Goal: Task Accomplishment & Management: Complete application form

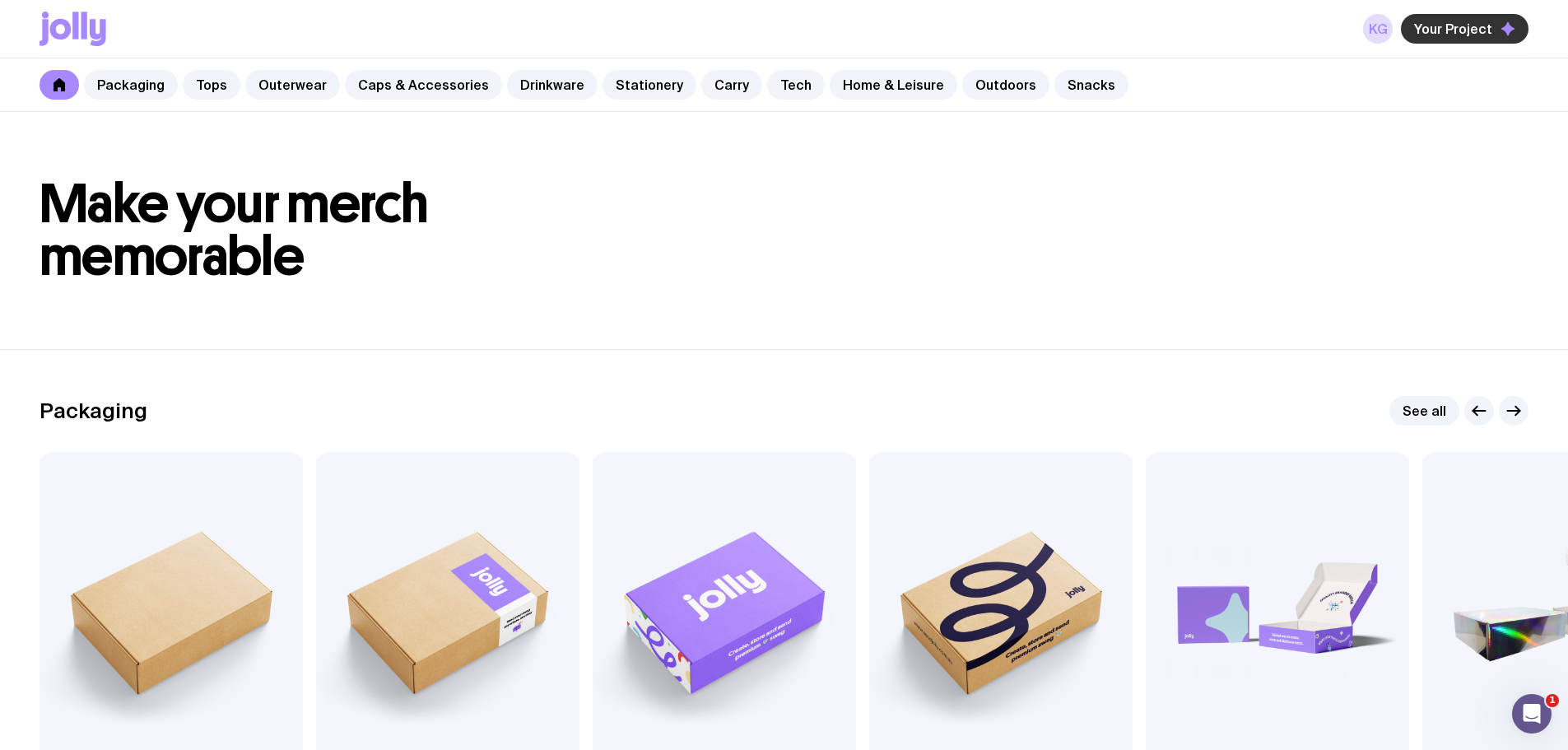
click at [1446, 32] on span "Your Project" at bounding box center [1454, 29] width 78 height 17
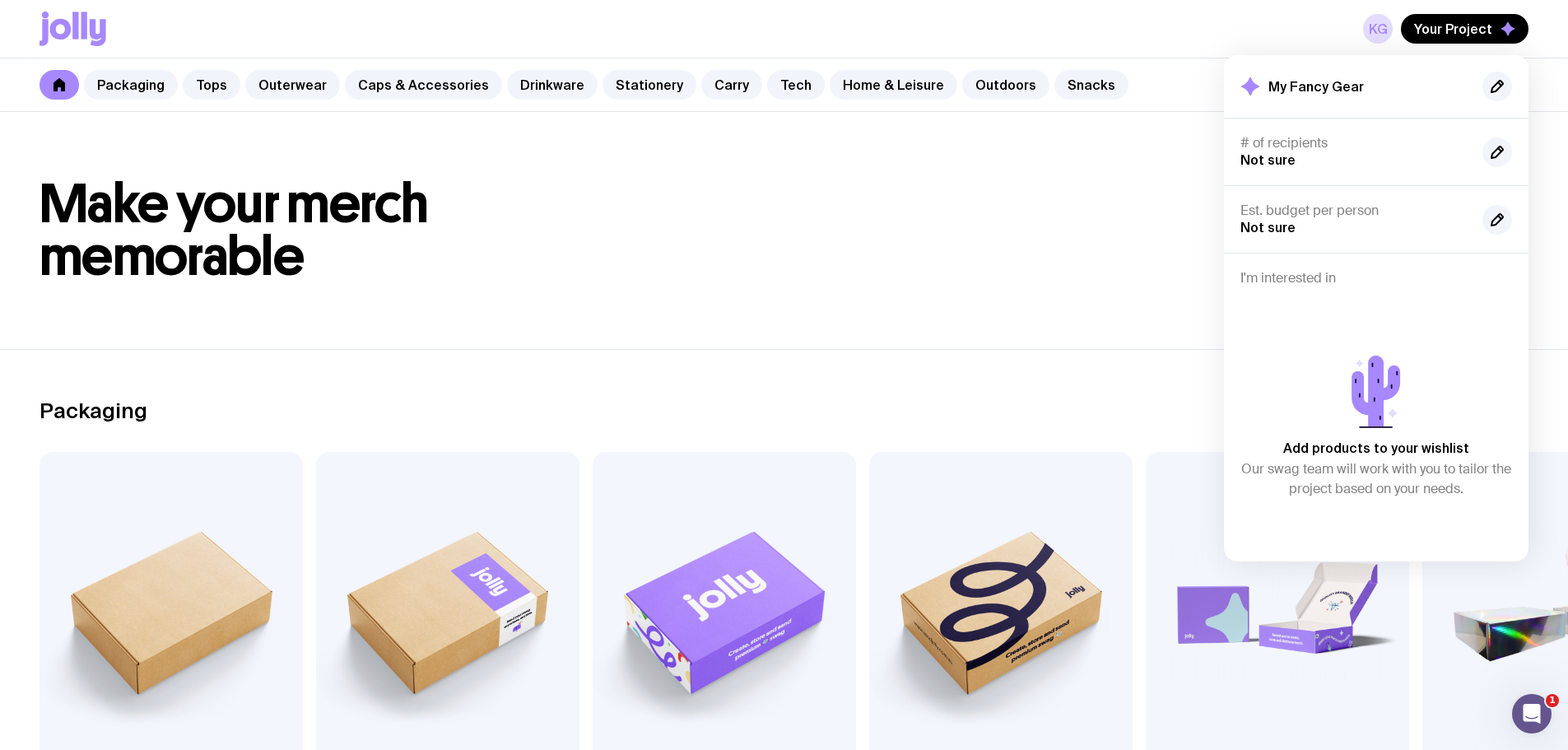
click at [1307, 88] on h2 "My Fancy Gear" at bounding box center [1316, 87] width 95 height 17
click at [148, 87] on link "Packaging" at bounding box center [131, 85] width 93 height 30
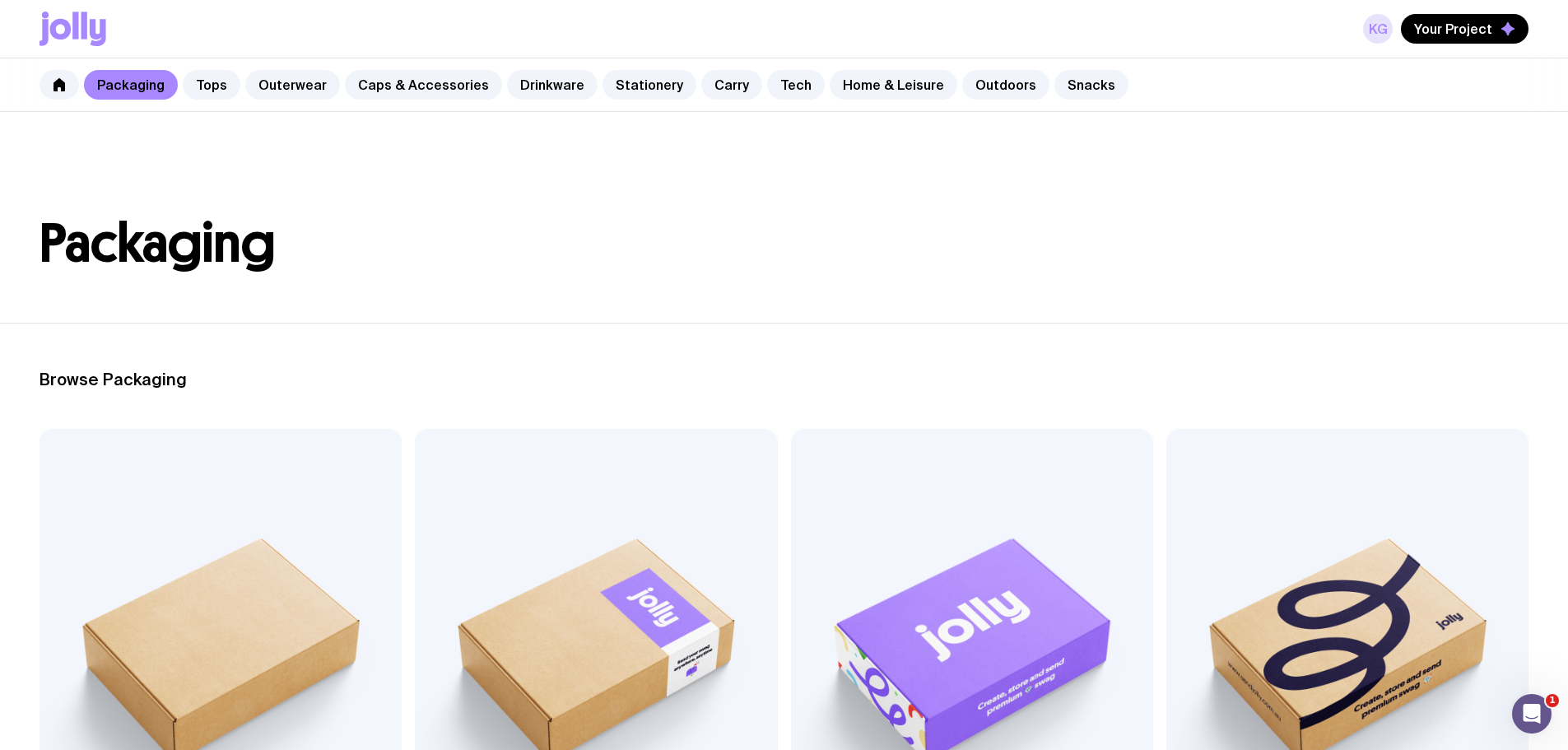
click at [1379, 28] on link "KG" at bounding box center [1379, 29] width 30 height 30
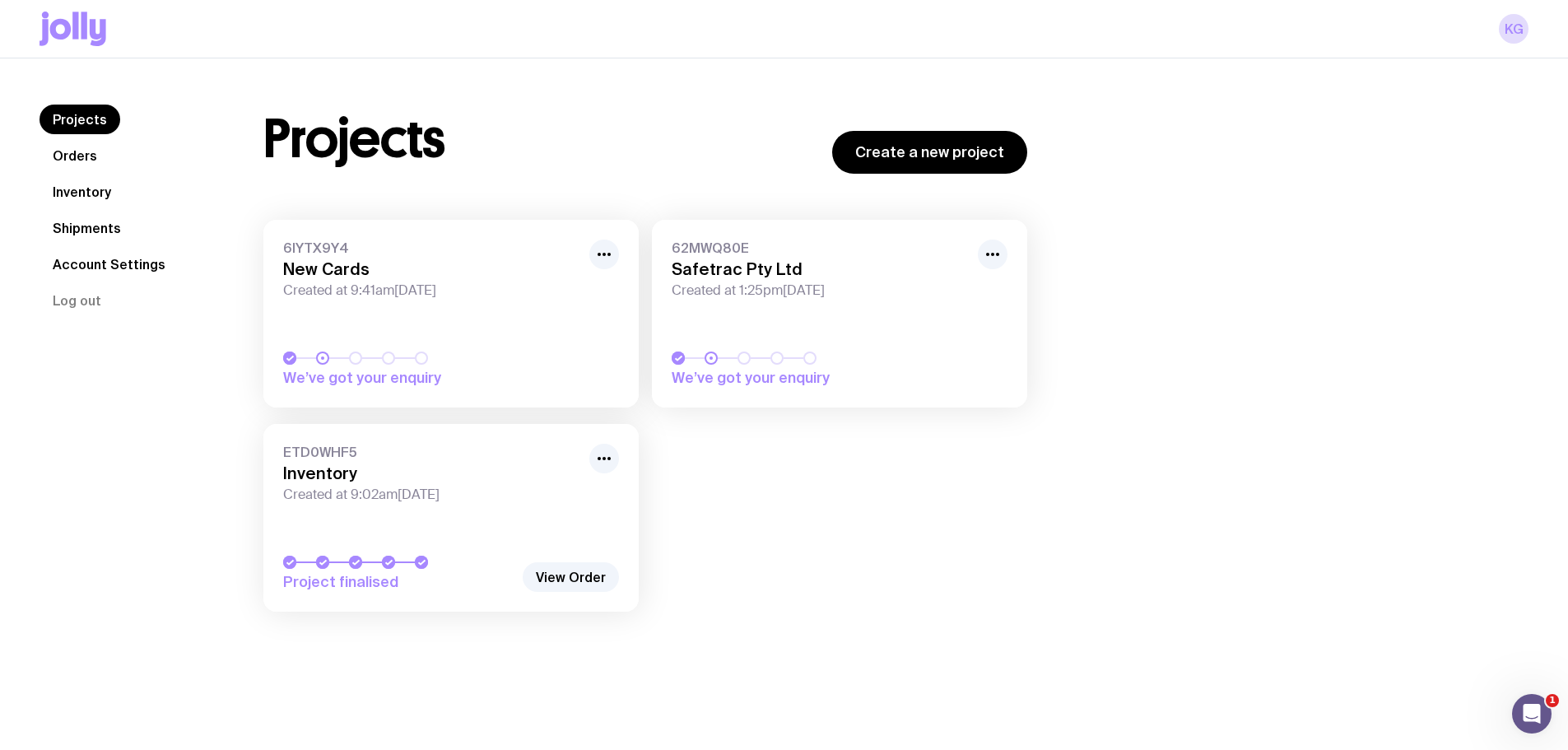
click at [98, 228] on link "Shipments" at bounding box center [86, 229] width 94 height 30
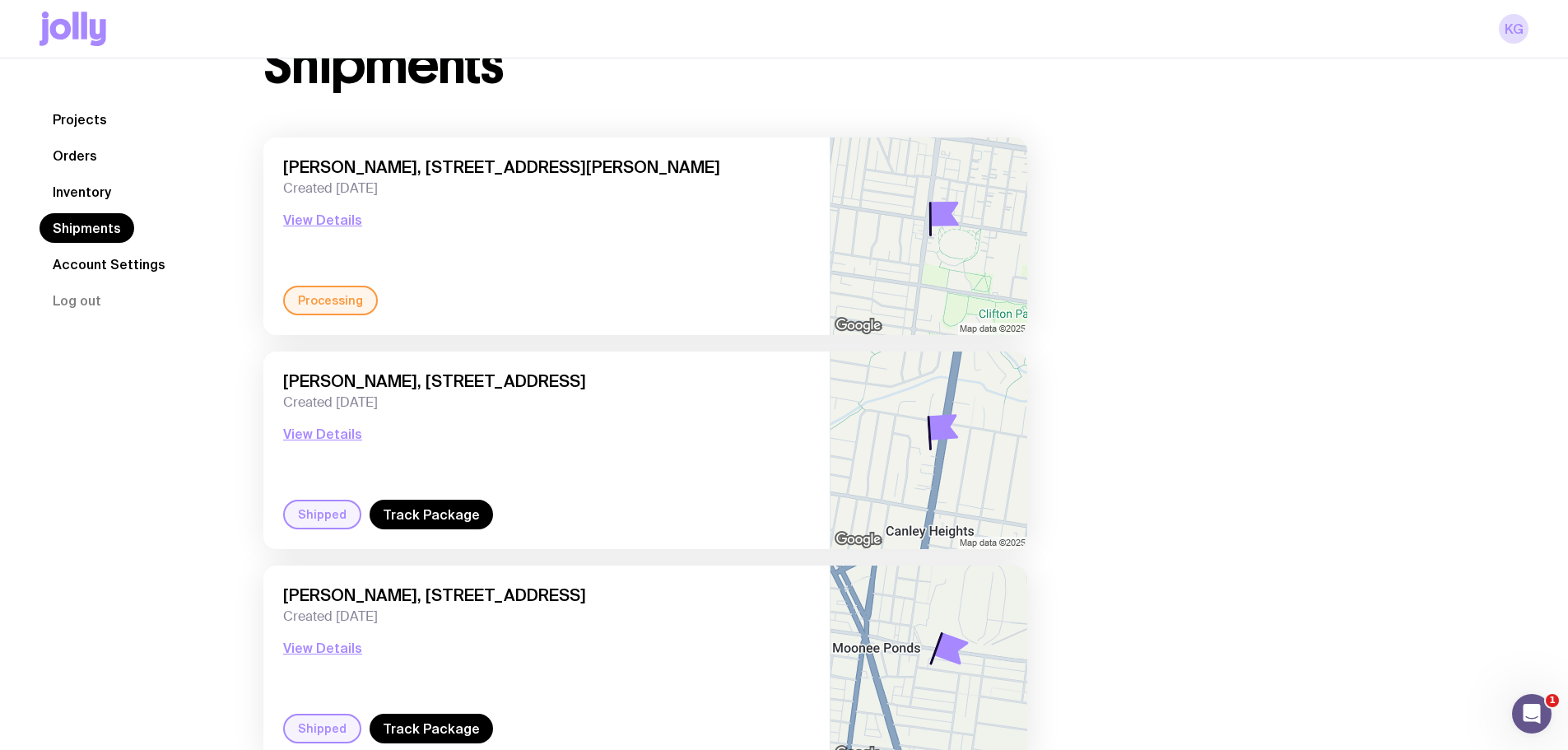
scroll to position [142, 0]
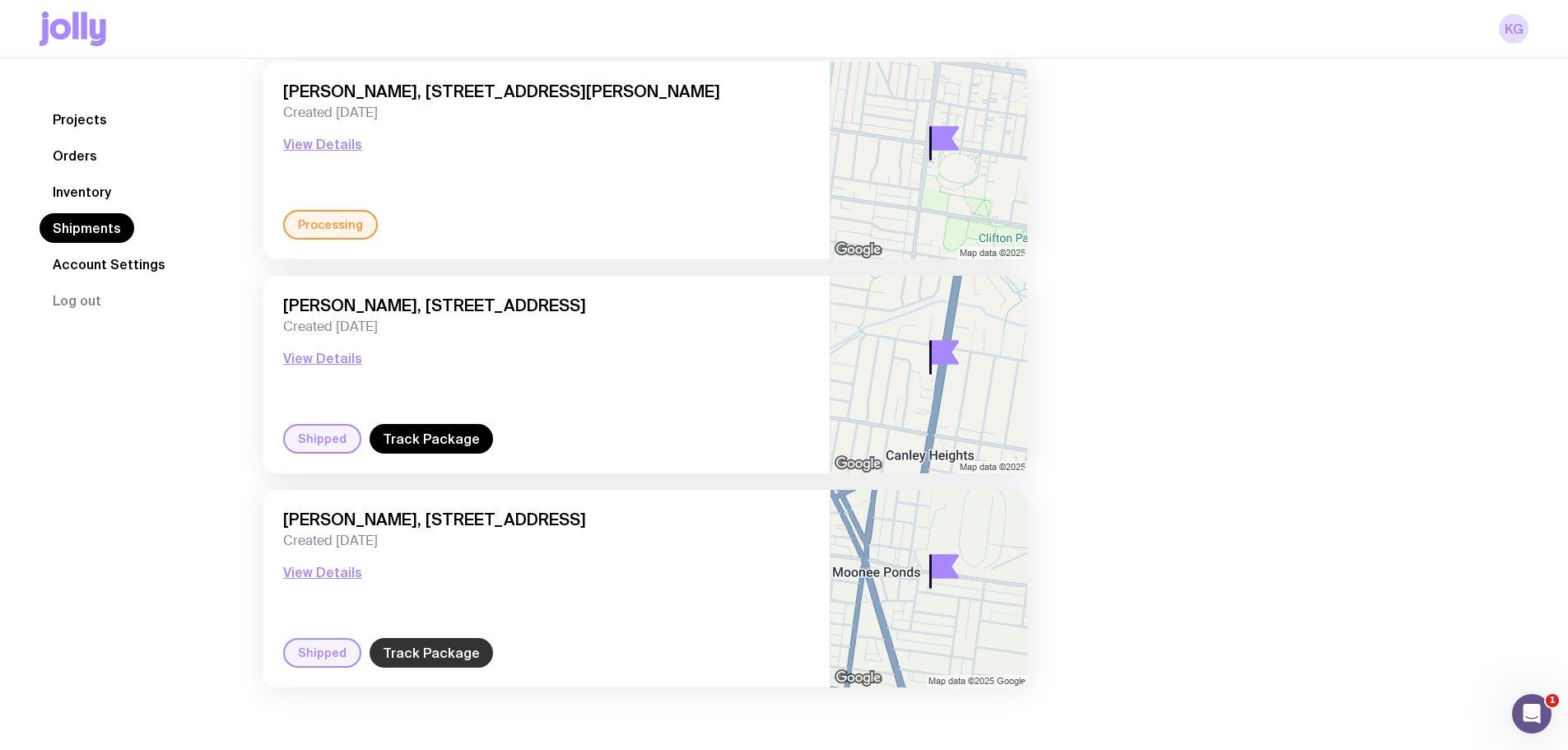
click at [440, 657] on link "Track Package" at bounding box center [431, 653] width 124 height 30
click at [88, 194] on link "Inventory" at bounding box center [82, 192] width 85 height 30
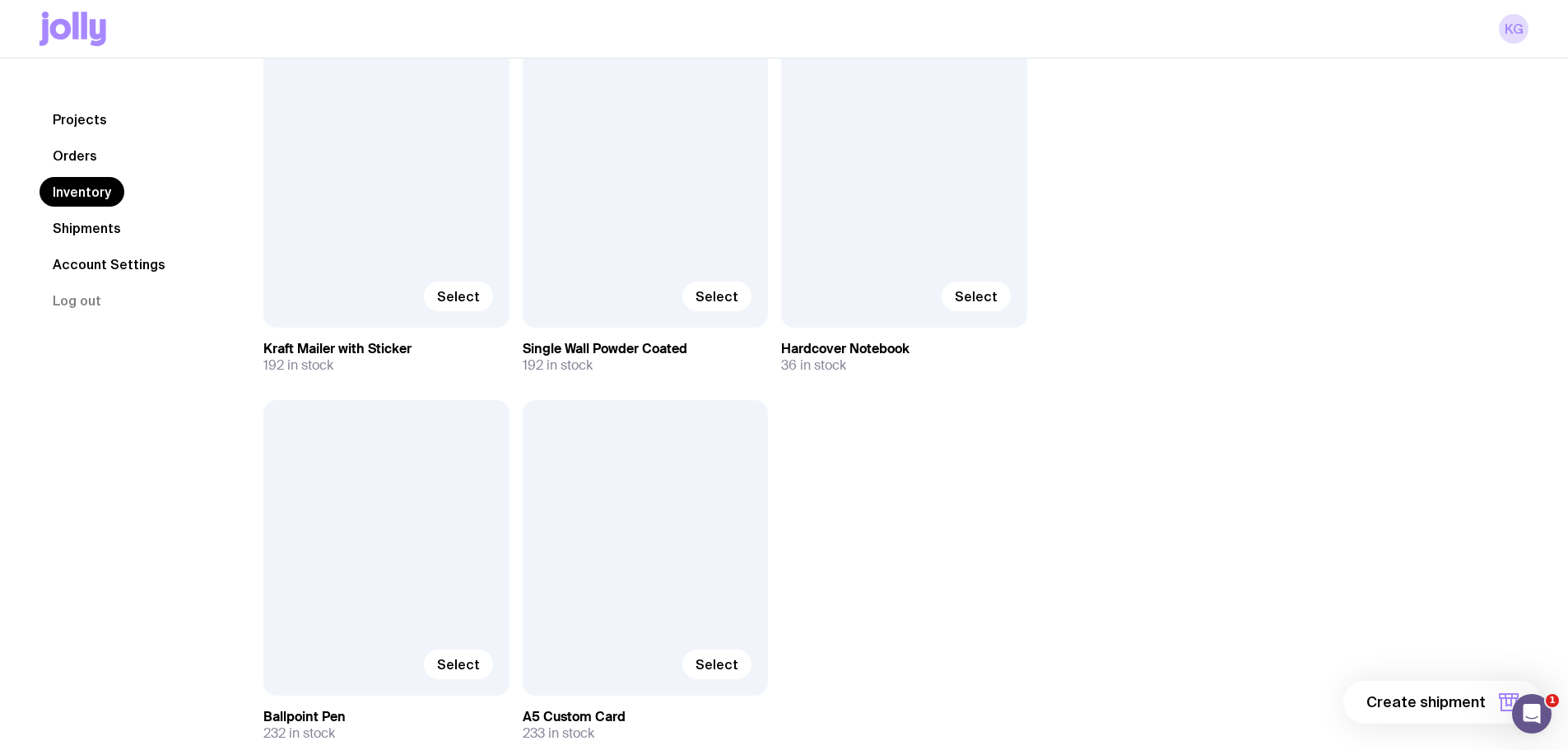
scroll to position [247, 0]
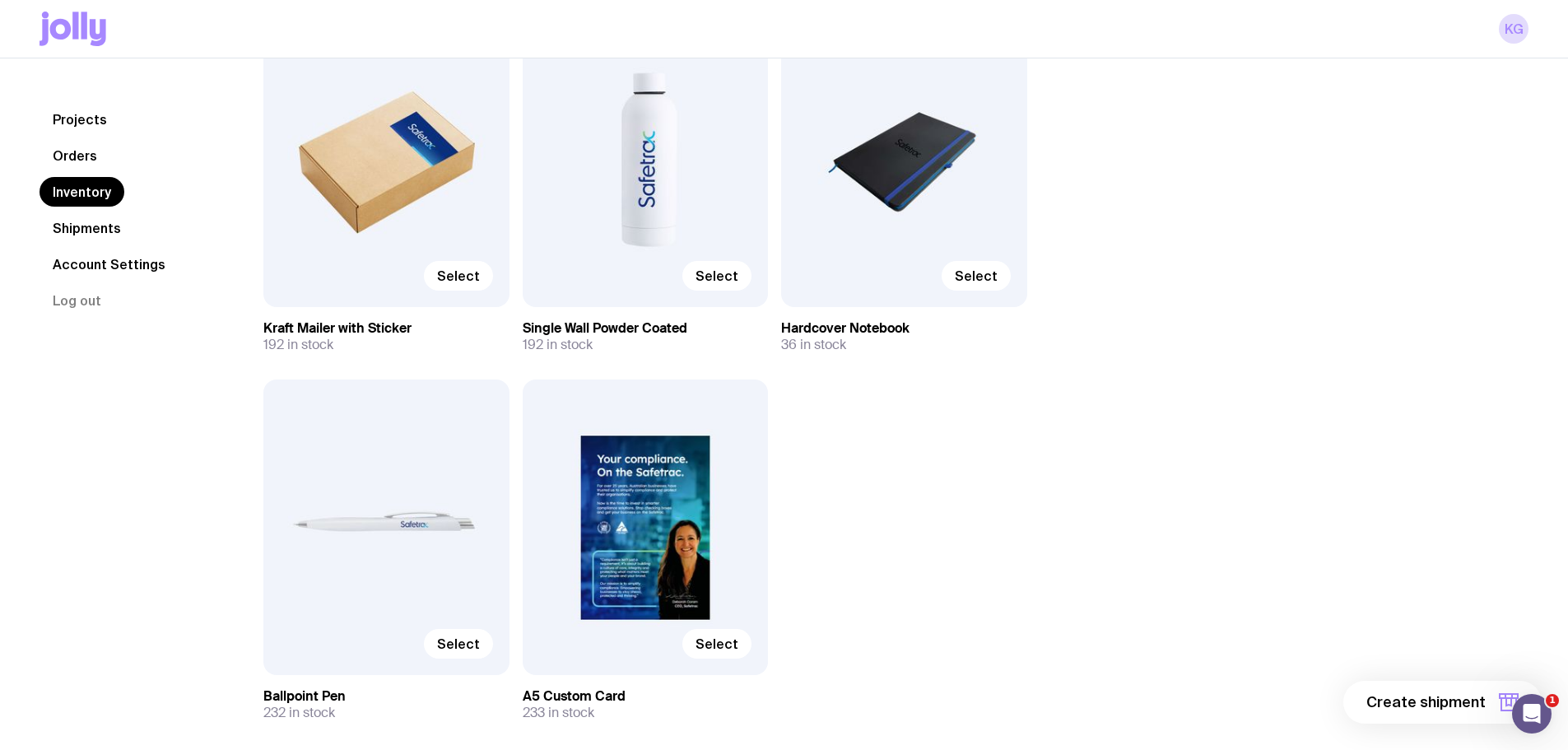
click at [641, 189] on div "Select" at bounding box center [645, 159] width 246 height 294
click at [729, 278] on span "Select" at bounding box center [717, 276] width 43 height 17
click at [0, 0] on input "Select" at bounding box center [0, 0] width 0 height 0
click at [461, 642] on span "Select" at bounding box center [458, 644] width 43 height 17
click at [0, 0] on input "Select" at bounding box center [0, 0] width 0 height 0
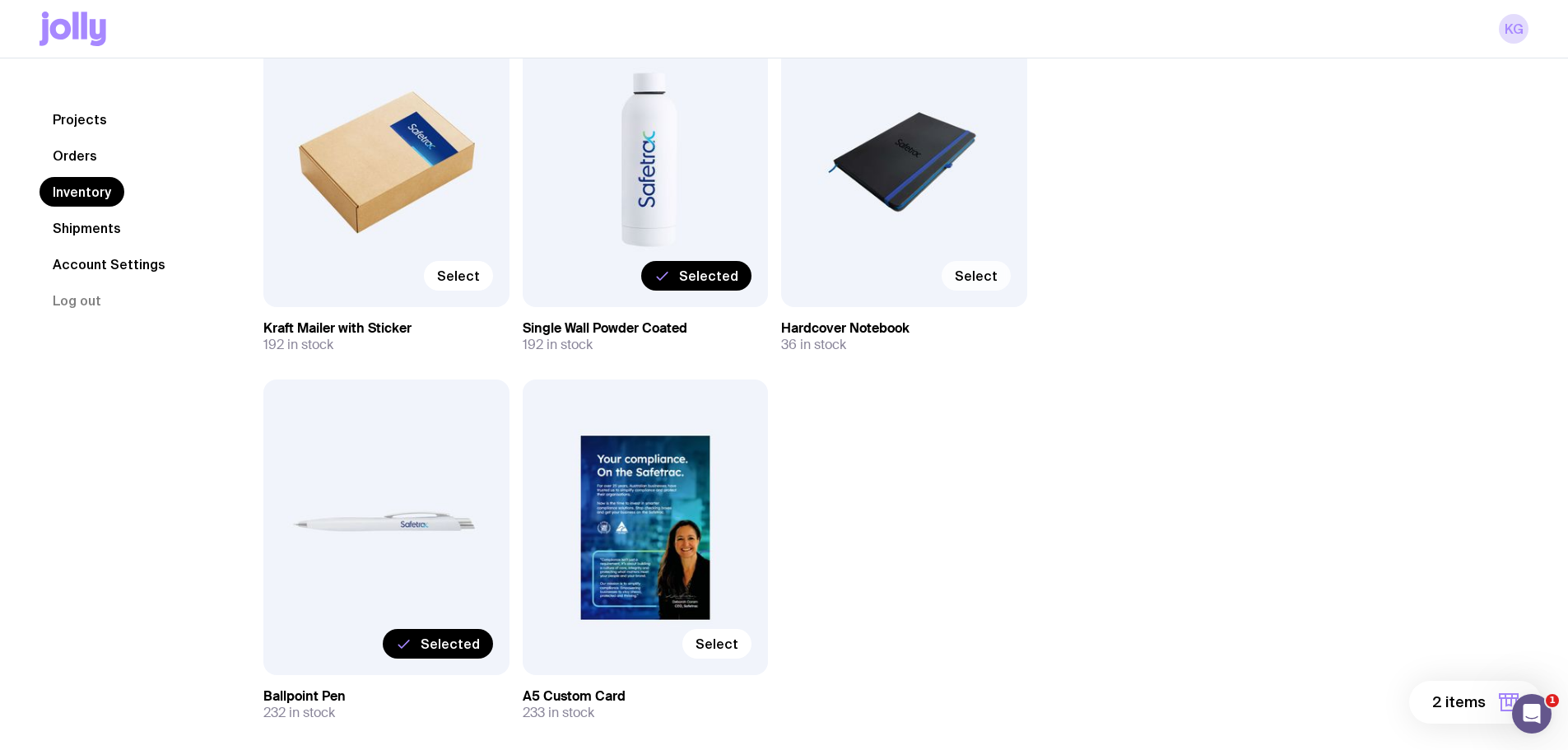
click at [976, 278] on span "Select" at bounding box center [976, 276] width 43 height 17
click at [0, 0] on input "Select" at bounding box center [0, 0] width 0 height 0
click at [1446, 705] on span "3 items" at bounding box center [1459, 702] width 53 height 20
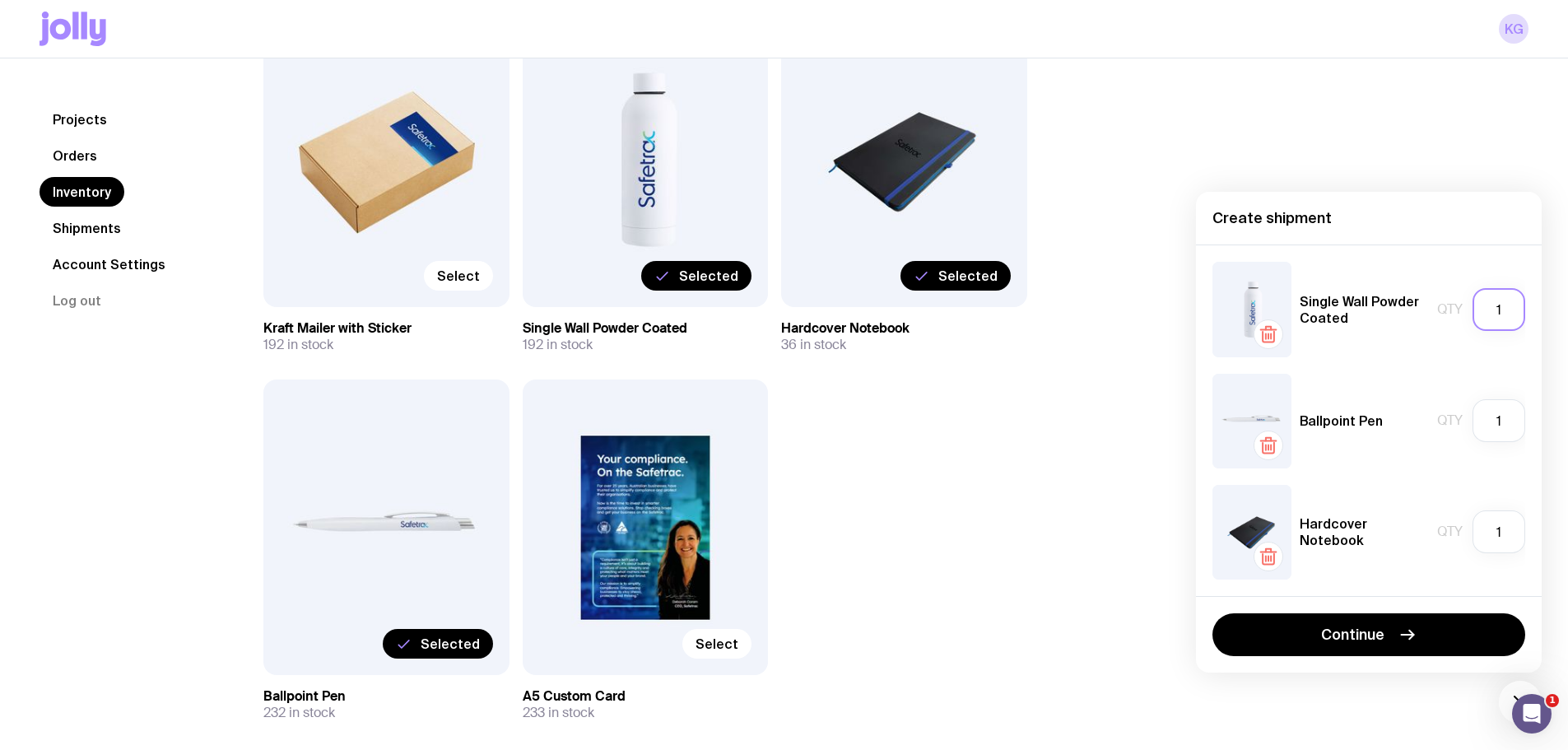
drag, startPoint x: 1499, startPoint y: 306, endPoint x: 1485, endPoint y: 307, distance: 14.0
click at [1485, 307] on input "1" at bounding box center [1499, 309] width 53 height 43
drag, startPoint x: 1510, startPoint y: 315, endPoint x: 1491, endPoint y: 315, distance: 19.0
click at [1491, 315] on input "30" at bounding box center [1499, 309] width 53 height 43
type input "10"
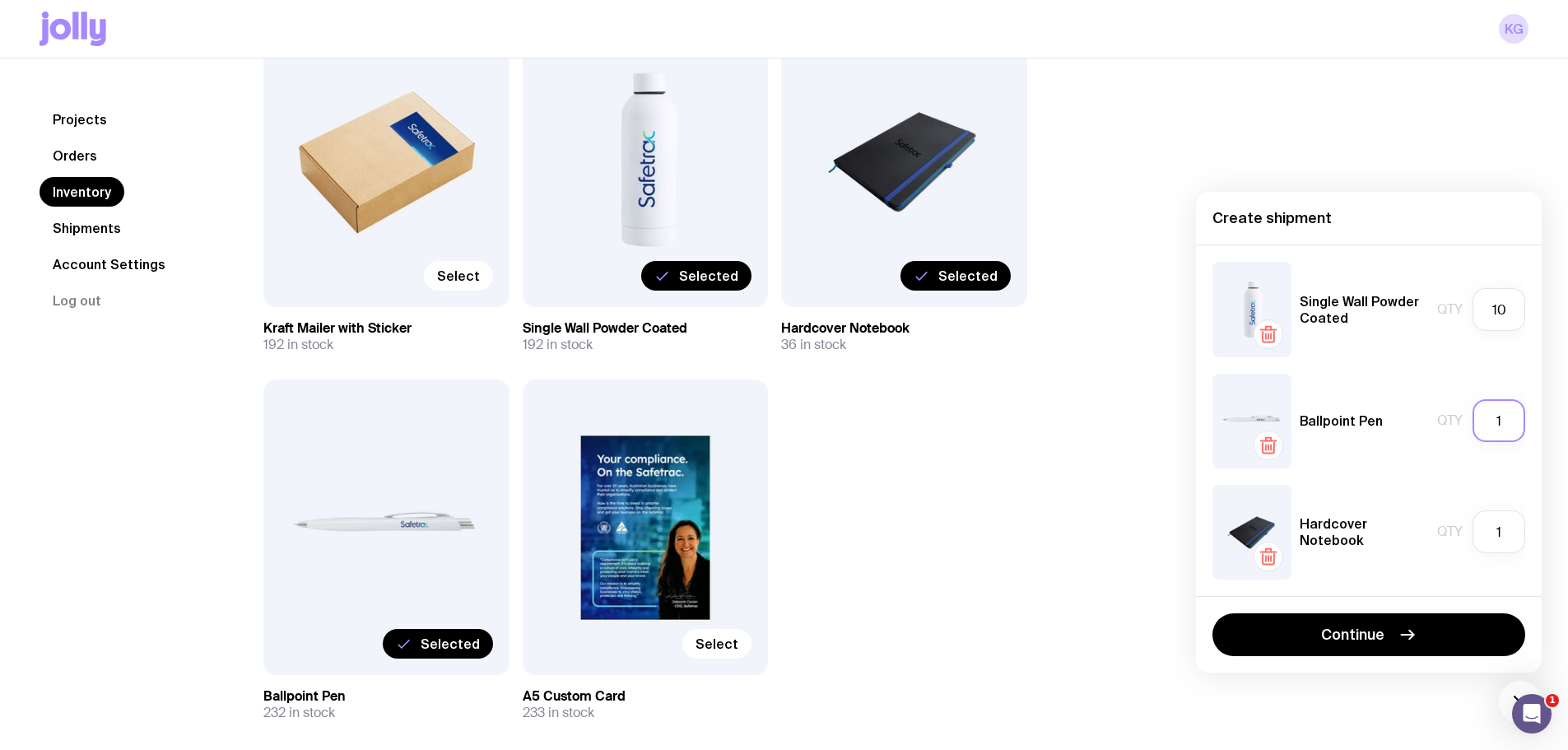
drag, startPoint x: 1506, startPoint y: 421, endPoint x: 1484, endPoint y: 421, distance: 22.0
click at [1484, 421] on input "1" at bounding box center [1499, 420] width 53 height 43
type input "30"
drag, startPoint x: 1505, startPoint y: 526, endPoint x: 1490, endPoint y: 526, distance: 15.0
click at [1490, 526] on input "1" at bounding box center [1499, 531] width 53 height 43
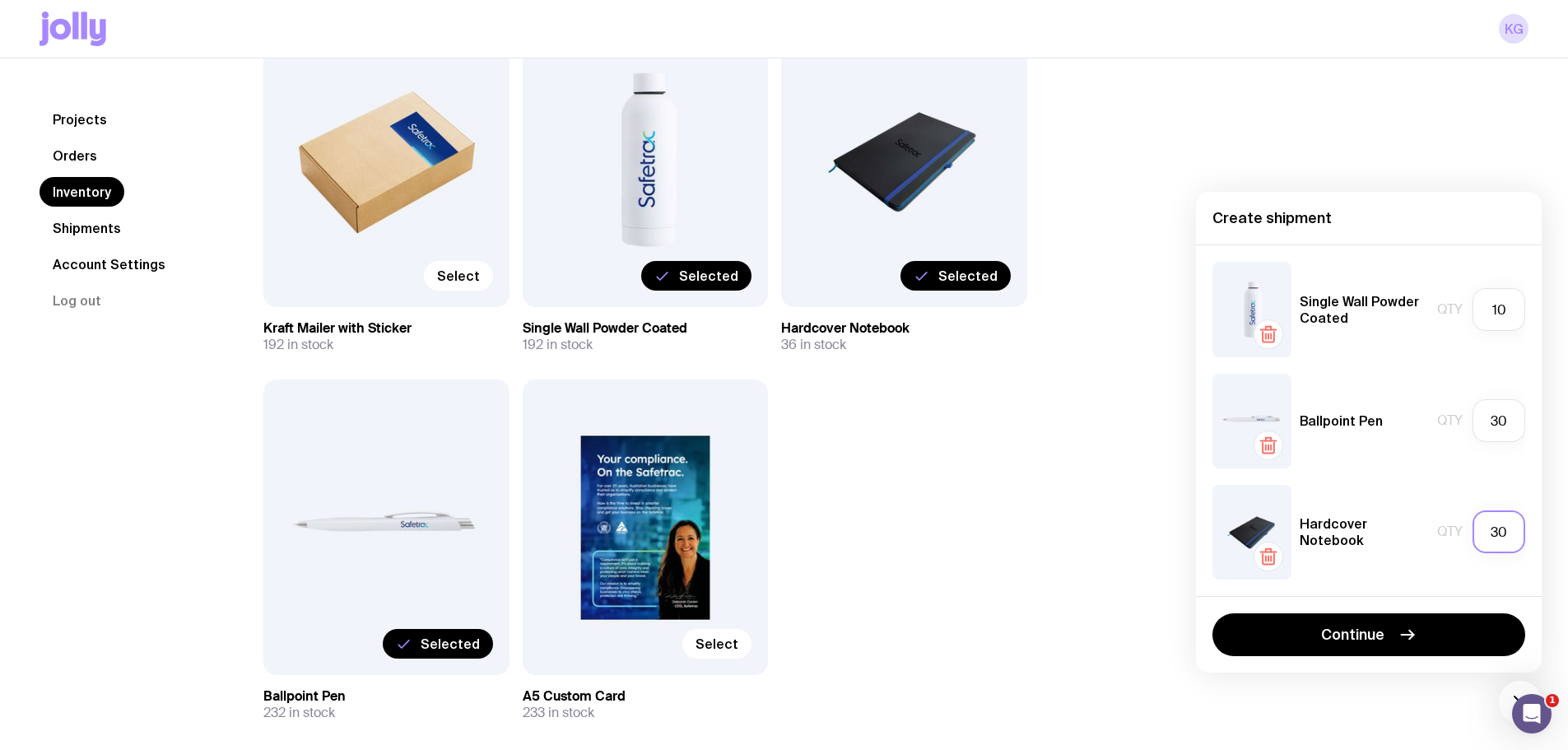
type input "3"
type input "20"
drag, startPoint x: 1500, startPoint y: 423, endPoint x: 1468, endPoint y: 427, distance: 32.2
click at [1468, 427] on div "Qty 30" at bounding box center [1481, 420] width 88 height 43
type input "20"
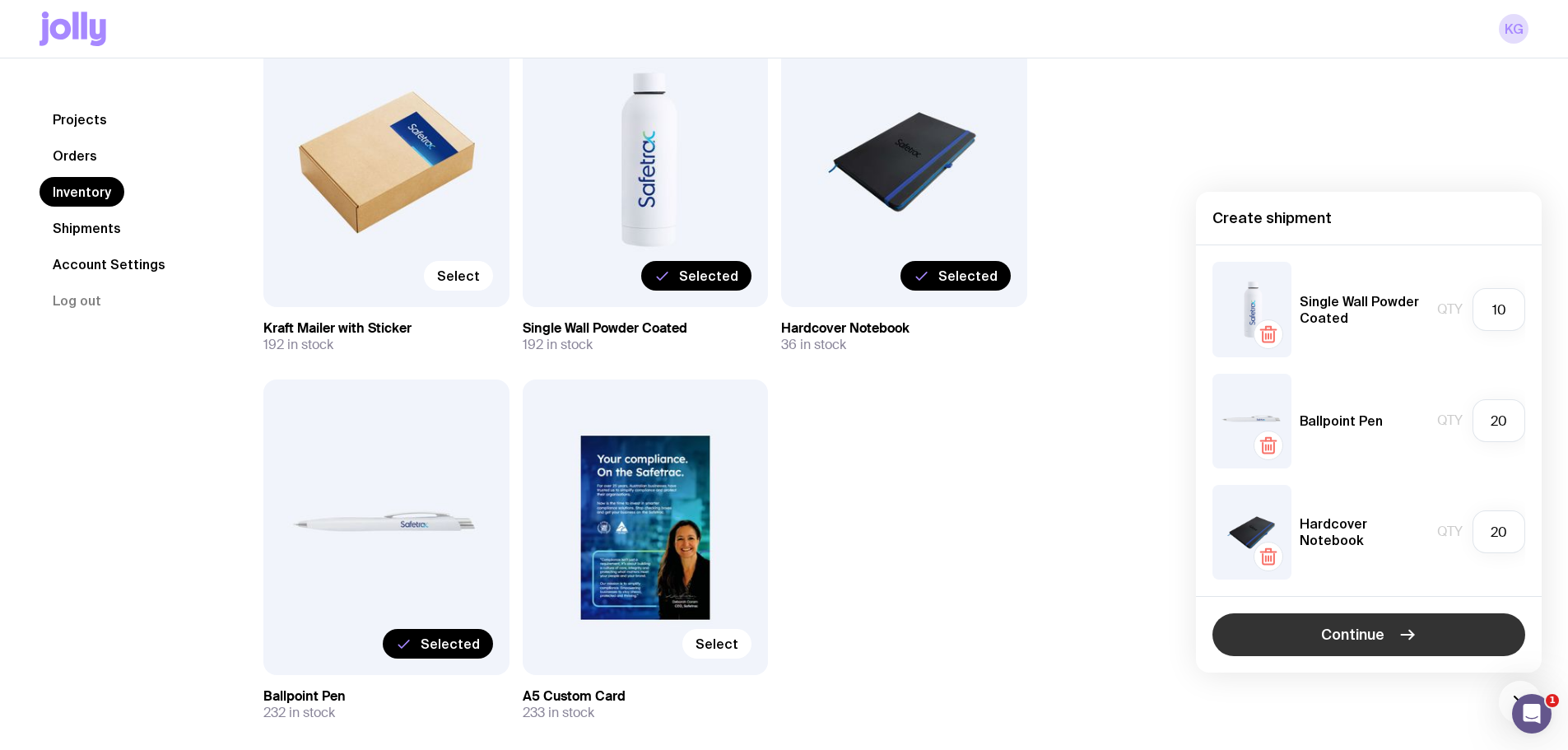
click at [1378, 640] on span "Continue" at bounding box center [1353, 635] width 63 height 20
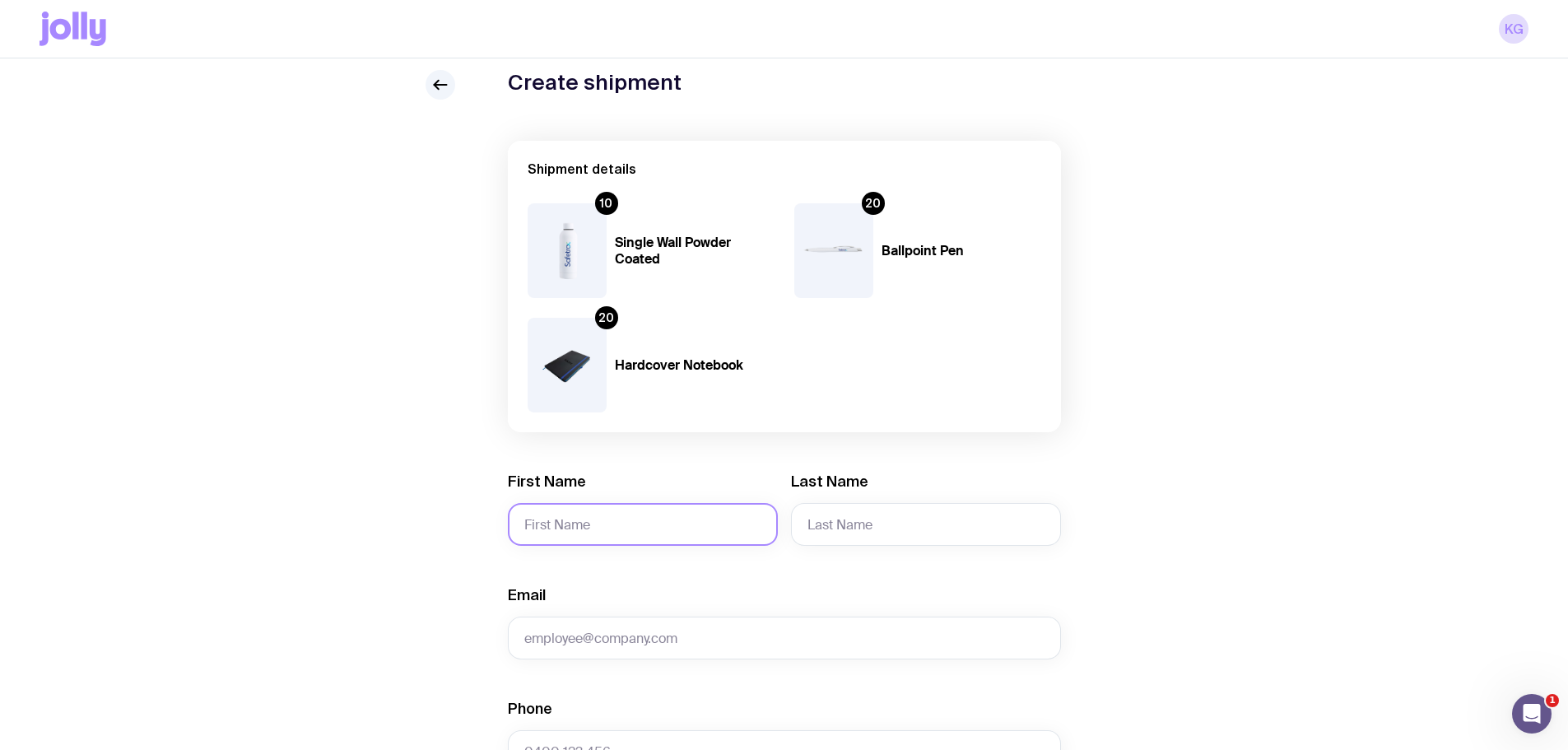
scroll to position [83, 0]
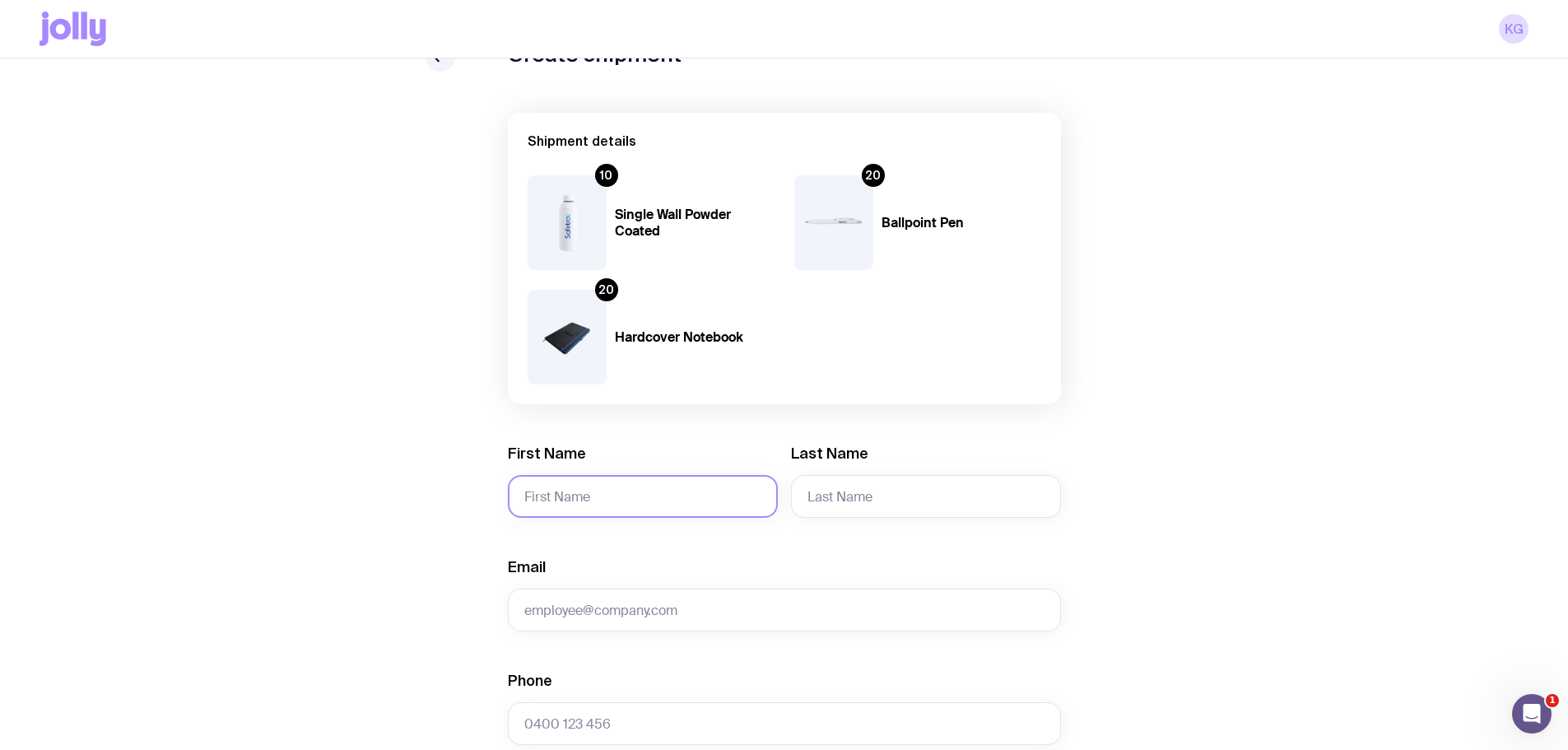
click at [547, 482] on input "First Name" at bounding box center [643, 496] width 270 height 43
click at [554, 495] on input "First Name" at bounding box center [643, 496] width 270 height 43
type input "Anita"
click at [869, 496] on input "Last Name" at bounding box center [926, 496] width 270 height 43
type input "Heleta"
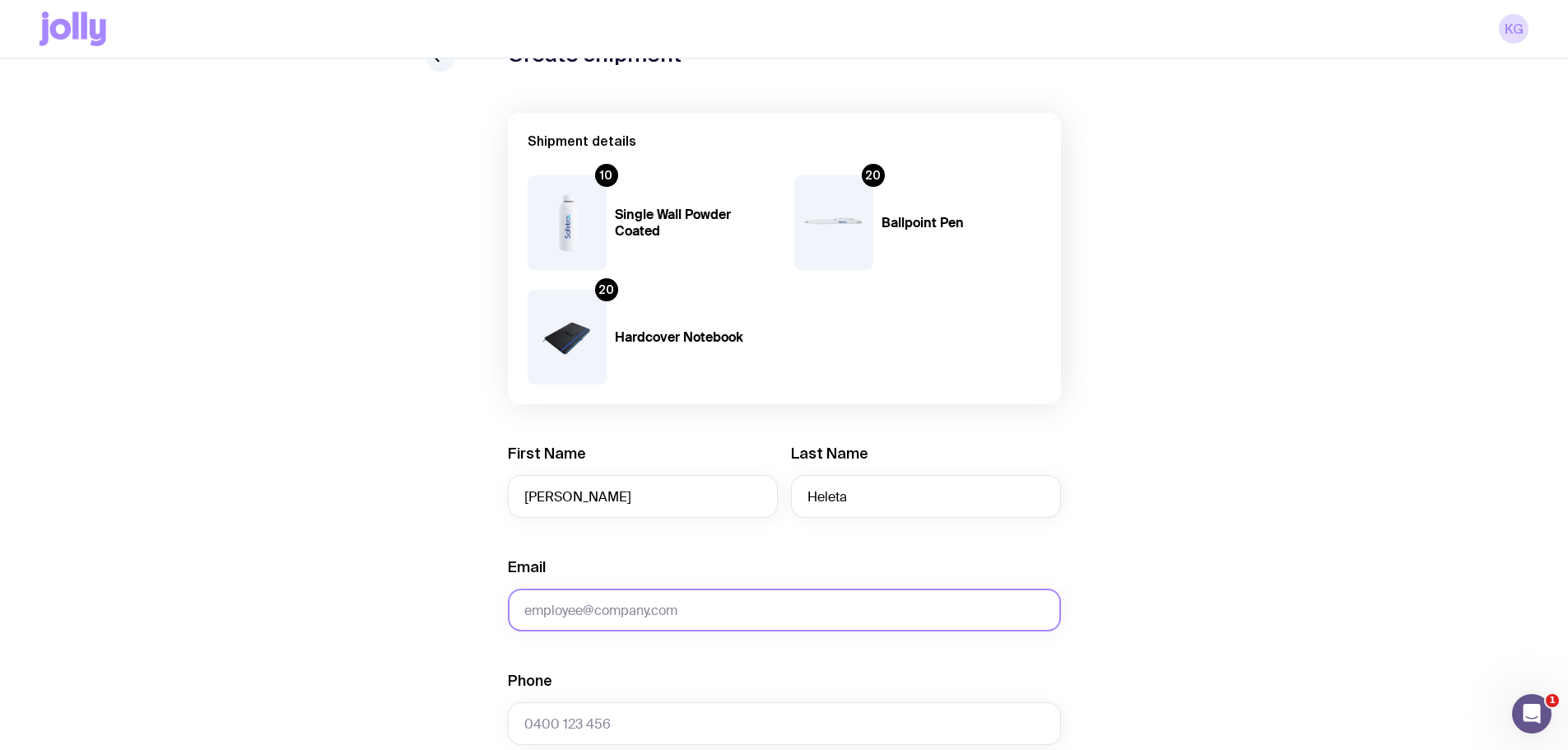
click at [700, 600] on input "Email" at bounding box center [784, 609] width 553 height 43
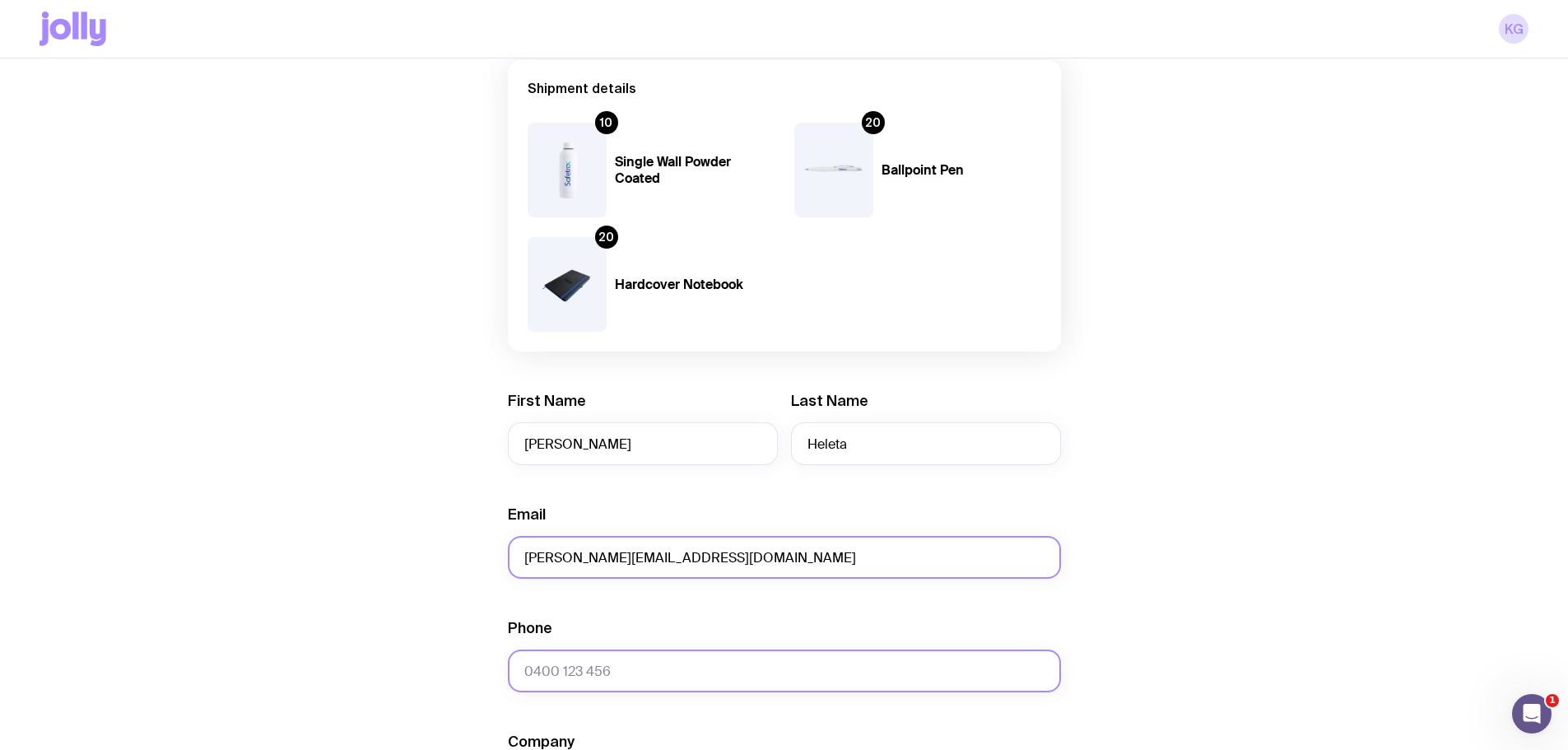
scroll to position [247, 0]
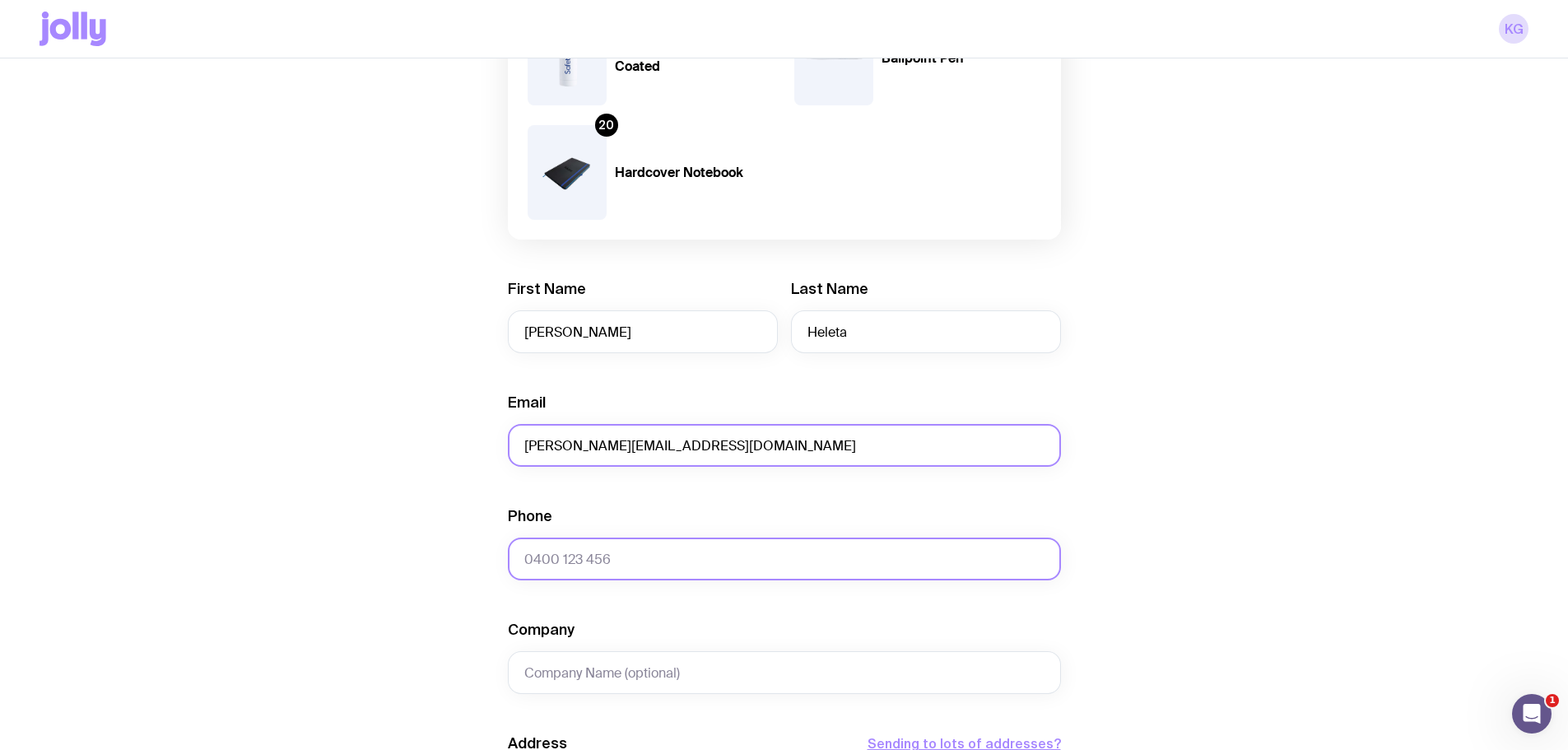
type input "anita.heleta@safetrac.com"
click at [607, 559] on input "Phone" at bounding box center [784, 558] width 553 height 43
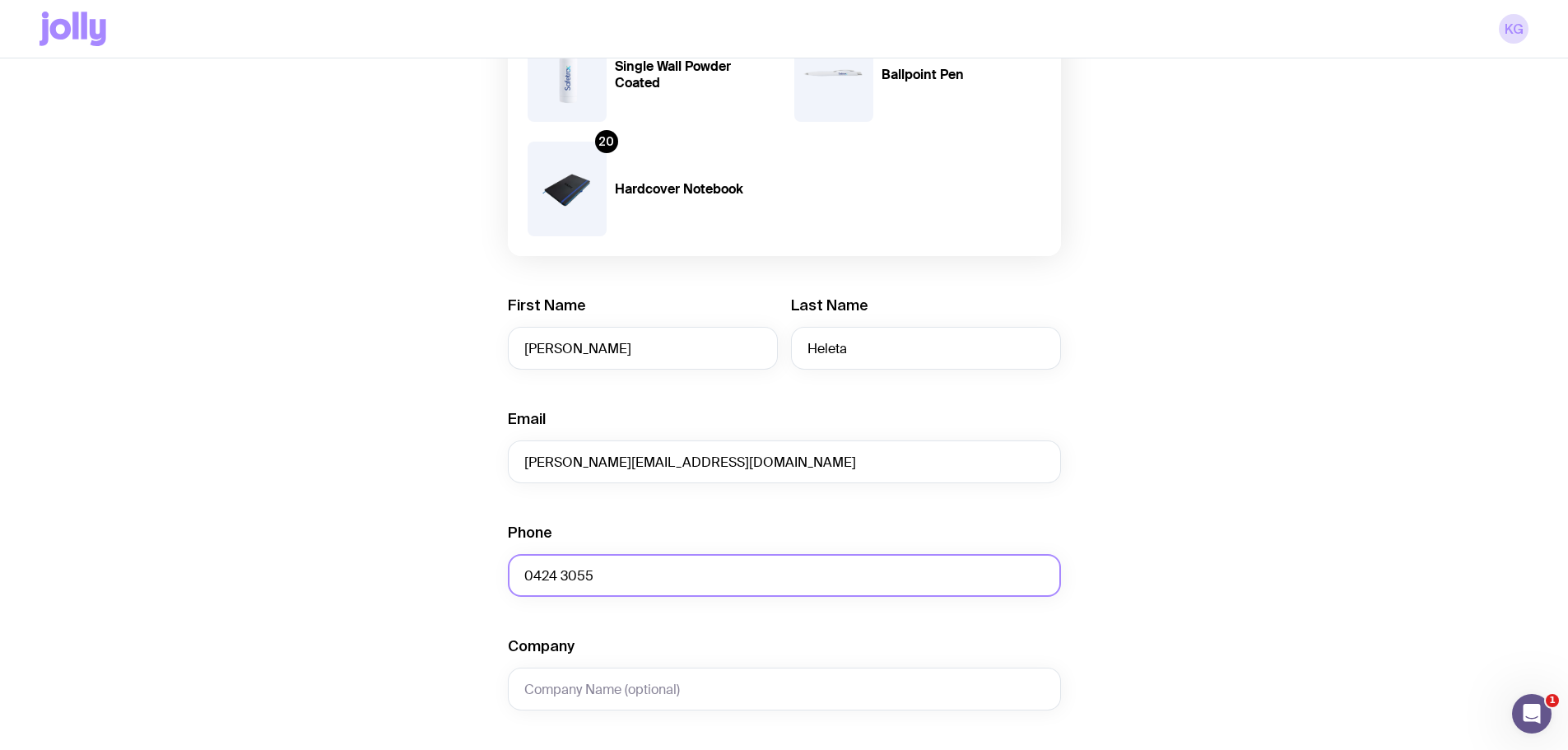
scroll to position [330, 0]
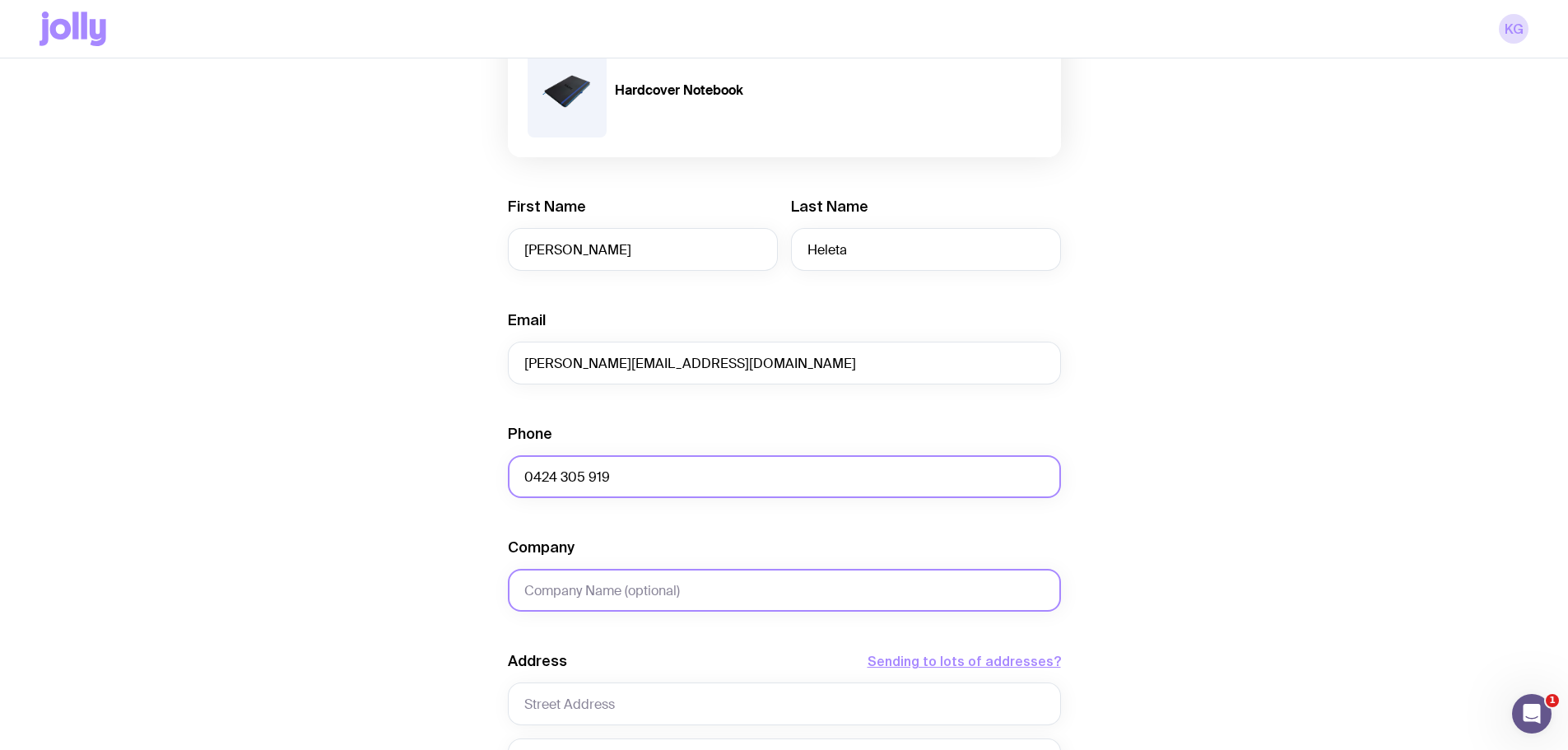
type input "0424 305 919"
click at [643, 583] on input "Company" at bounding box center [784, 590] width 553 height 43
type input "Safetrac"
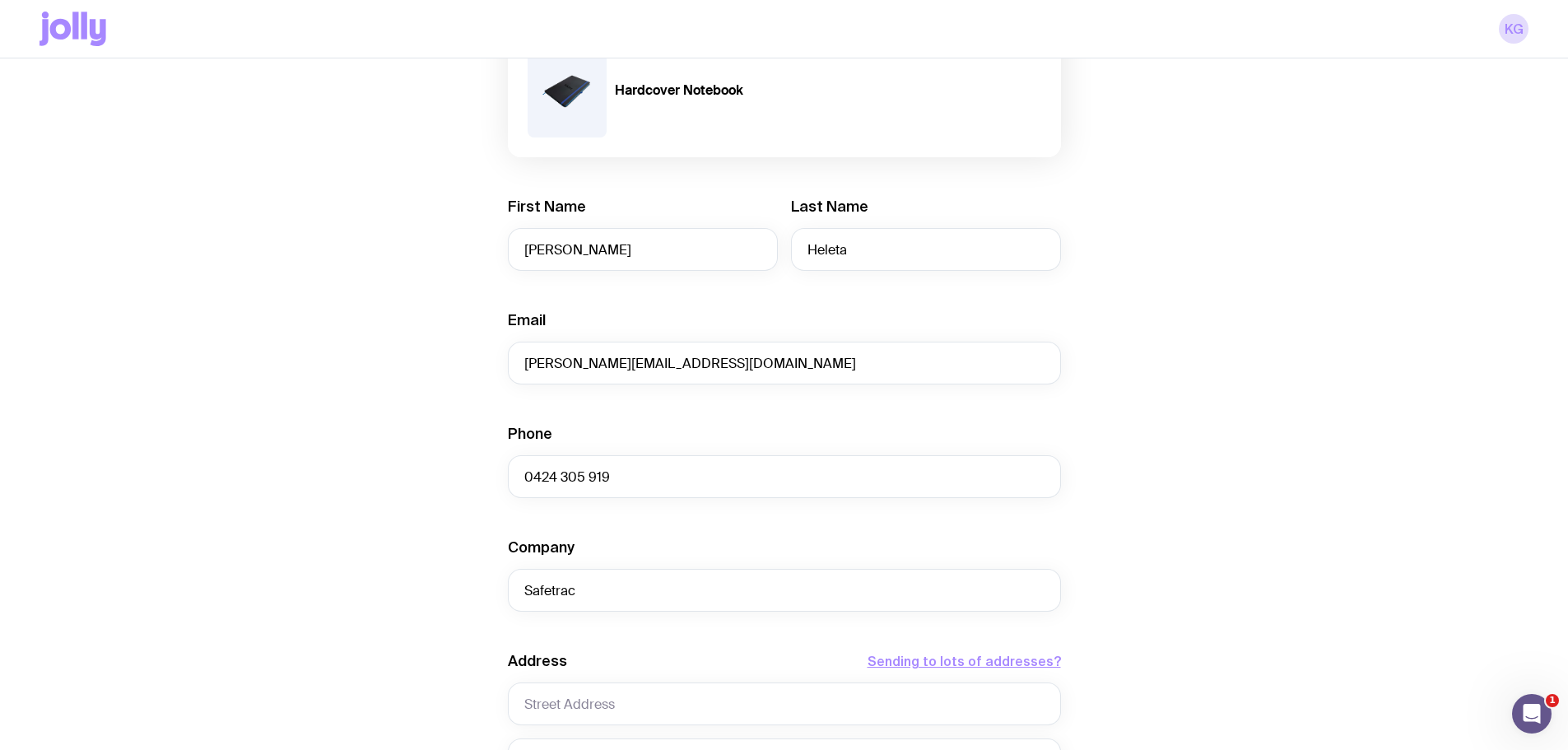
click at [1218, 588] on div "Create shipment Shipment details 10 Single Wall Powder Coated 20 Ballpoint Pen …" at bounding box center [784, 478] width 1490 height 1367
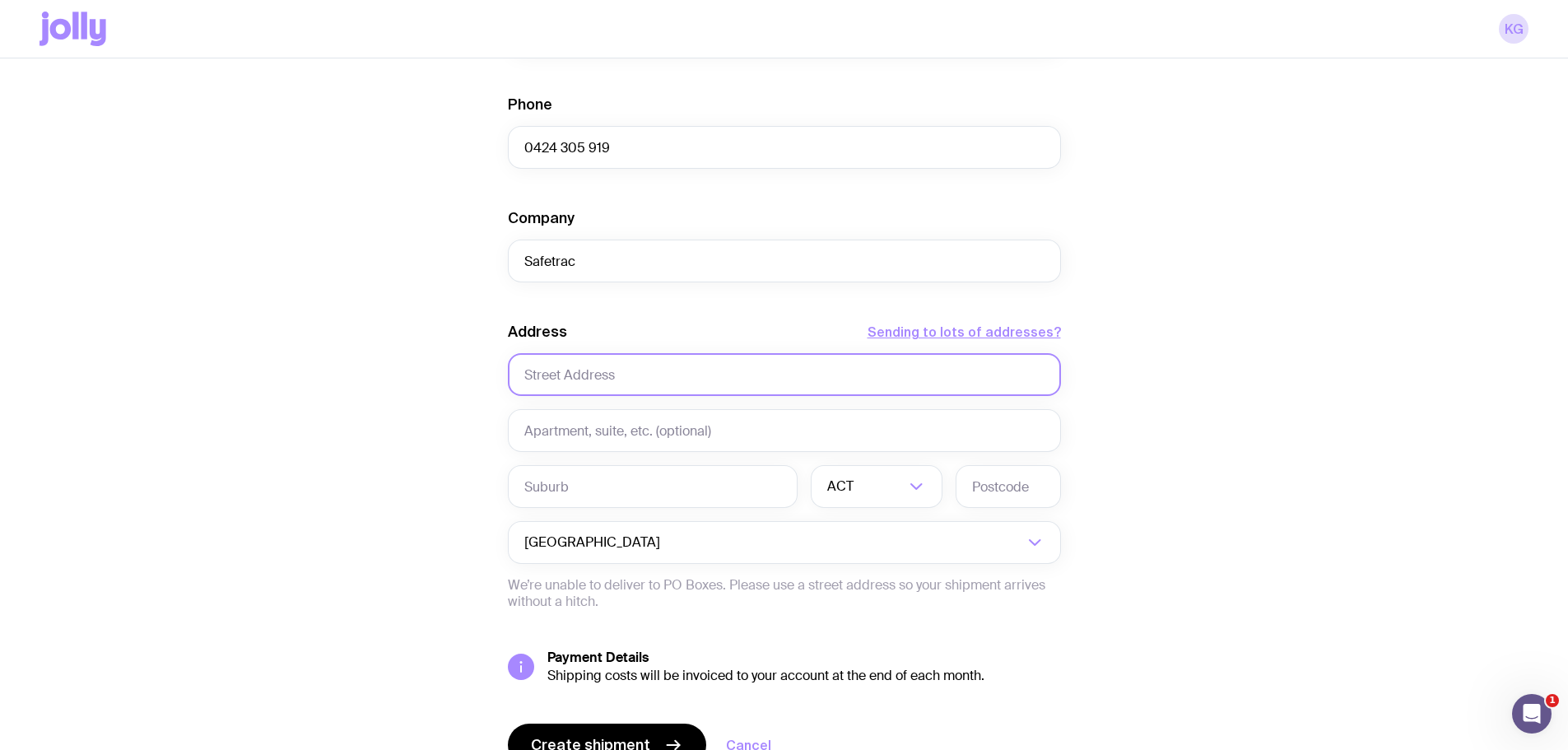
click at [586, 365] on input "text" at bounding box center [784, 374] width 553 height 43
type input "Unit 1 / 88 Pearson Street"
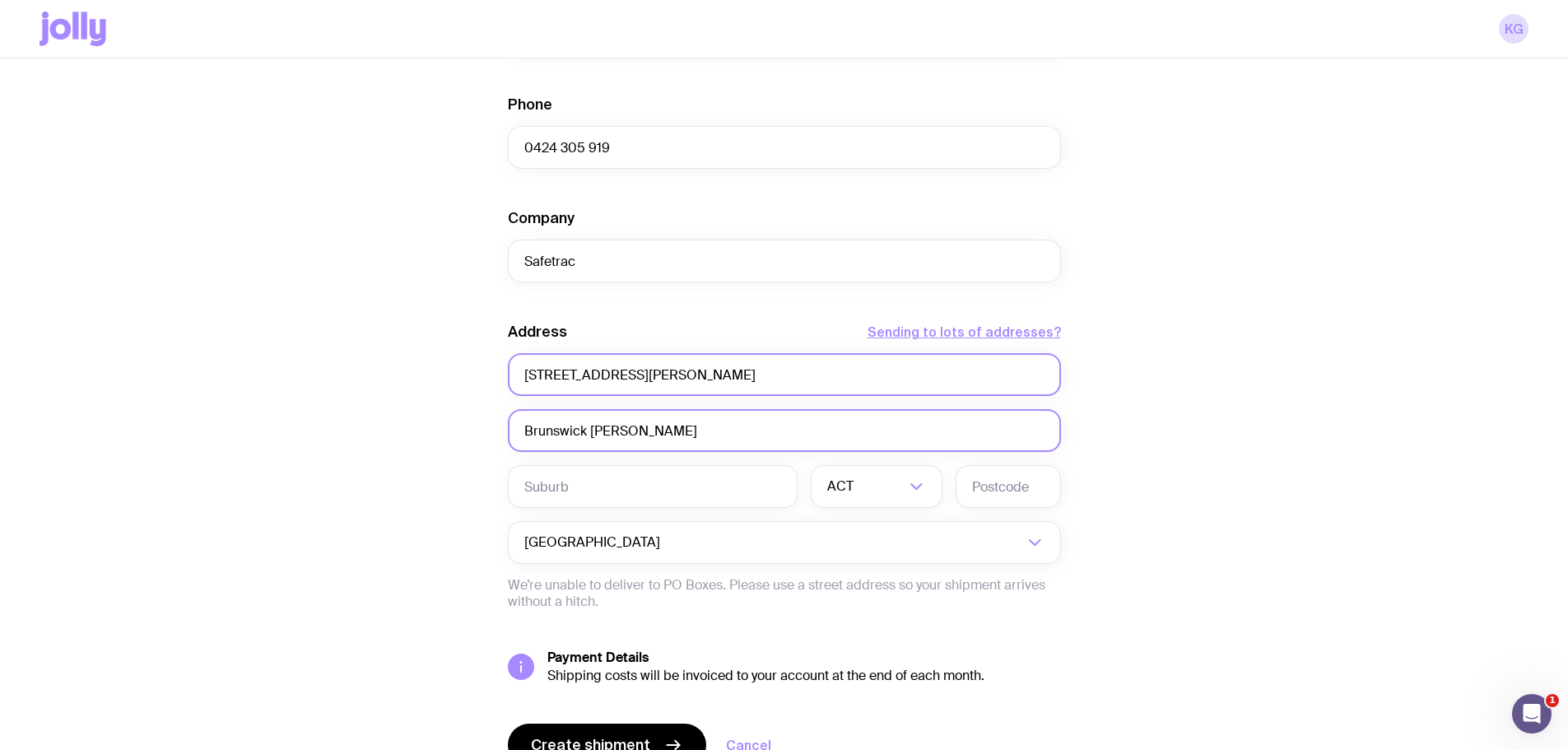
type input "Brunswick West"
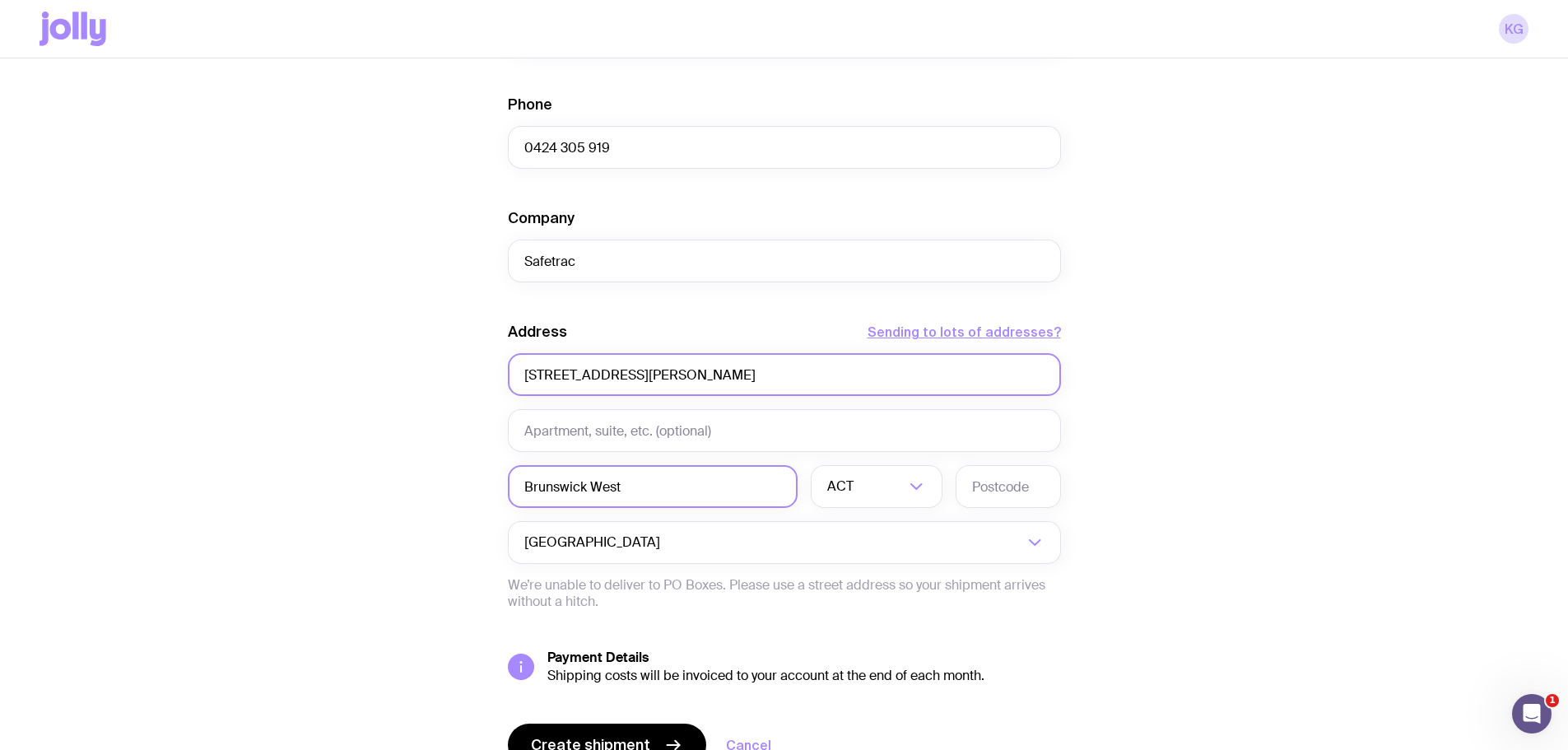
type input "Brunswick West"
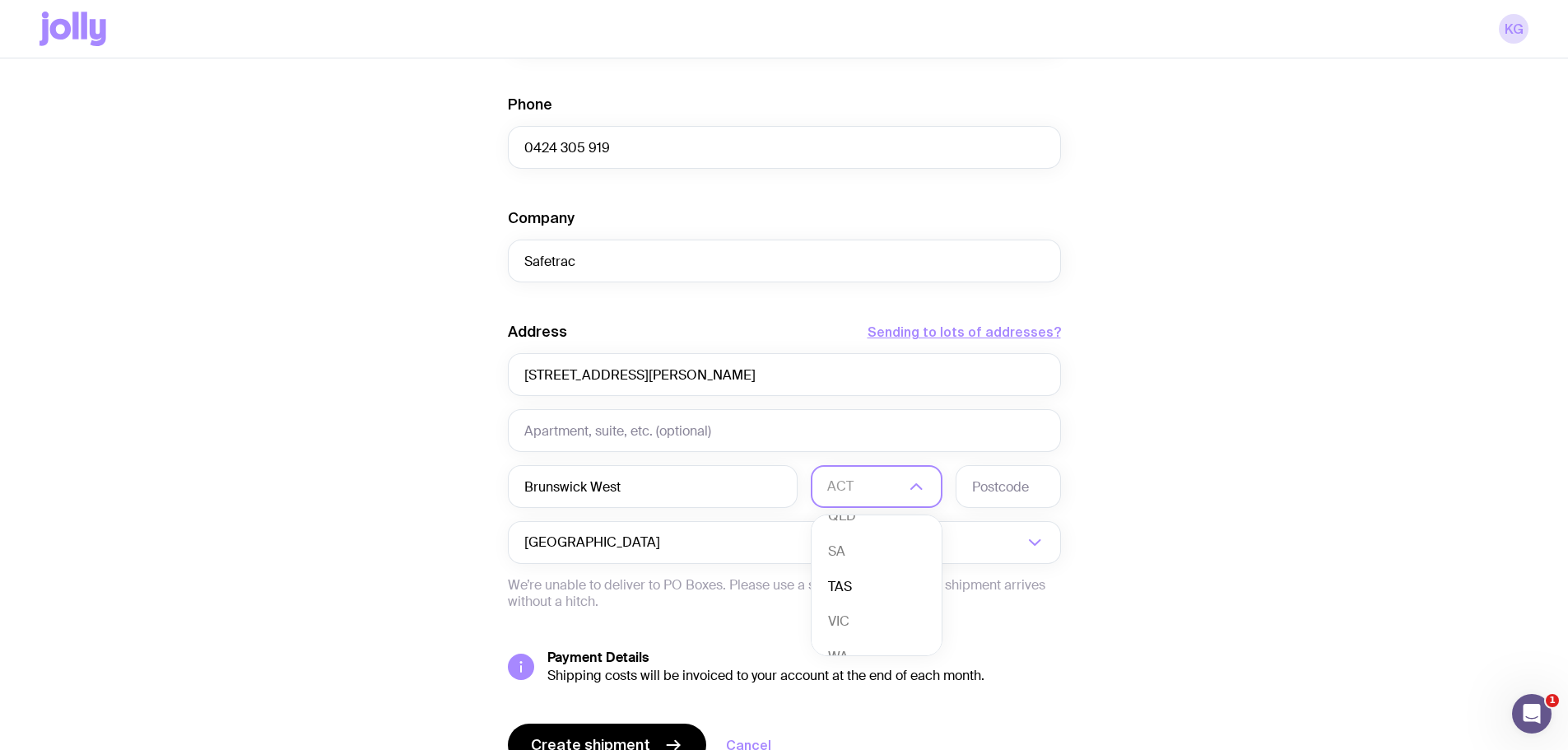
scroll to position [151, 0]
click at [875, 604] on li "VIC" at bounding box center [877, 597] width 130 height 35
click at [995, 485] on input "text" at bounding box center [1008, 486] width 105 height 43
type input "3055"
click at [1273, 536] on div "Create shipment Shipment details 10 Single Wall Powder Coated 20 Ballpoint Pen …" at bounding box center [784, 149] width 1490 height 1367
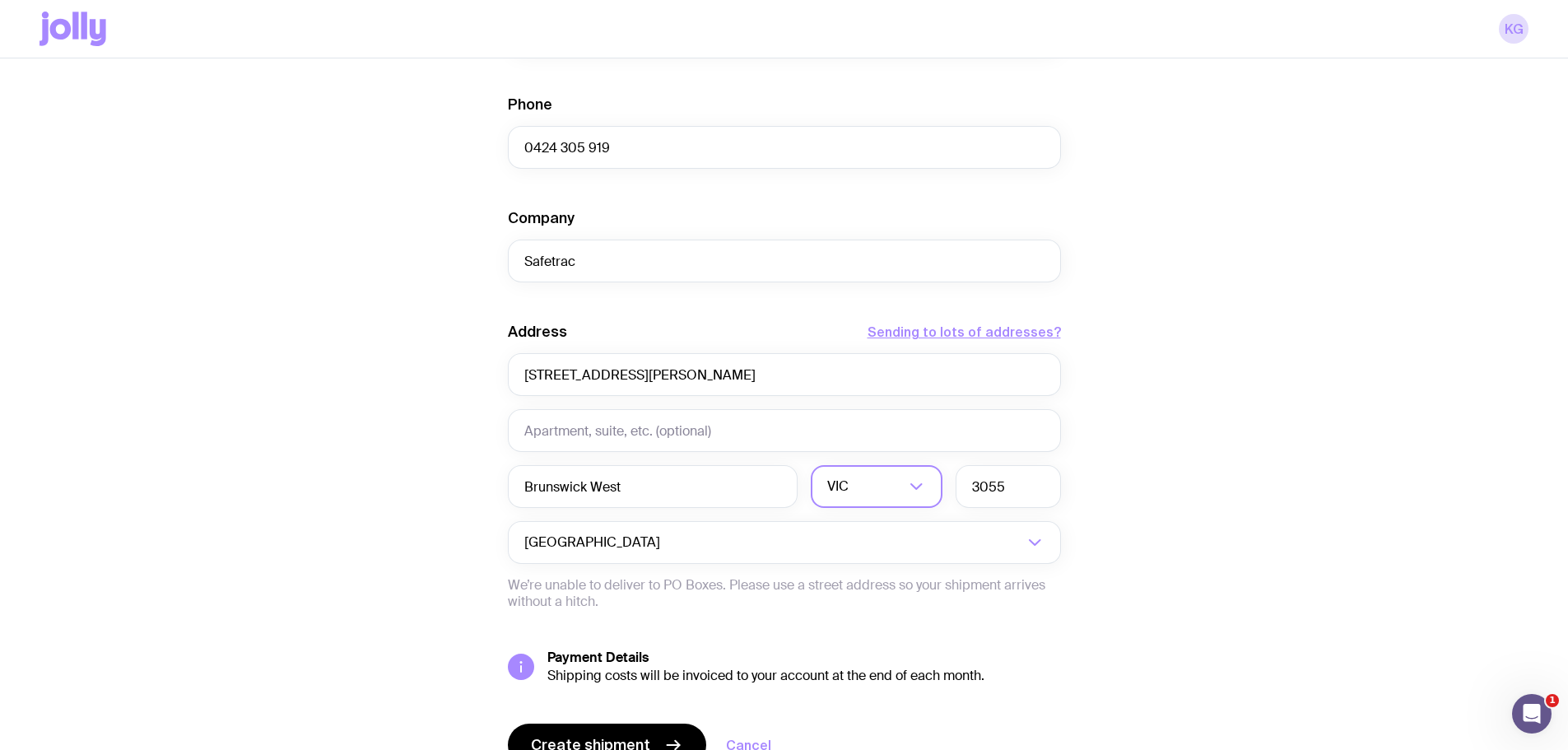
click at [1162, 410] on div "Create shipment Shipment details 10 Single Wall Powder Coated 20 Ballpoint Pen …" at bounding box center [784, 149] width 1490 height 1367
click at [695, 370] on input "Unit 1 / 88 Pearson Street" at bounding box center [784, 374] width 553 height 43
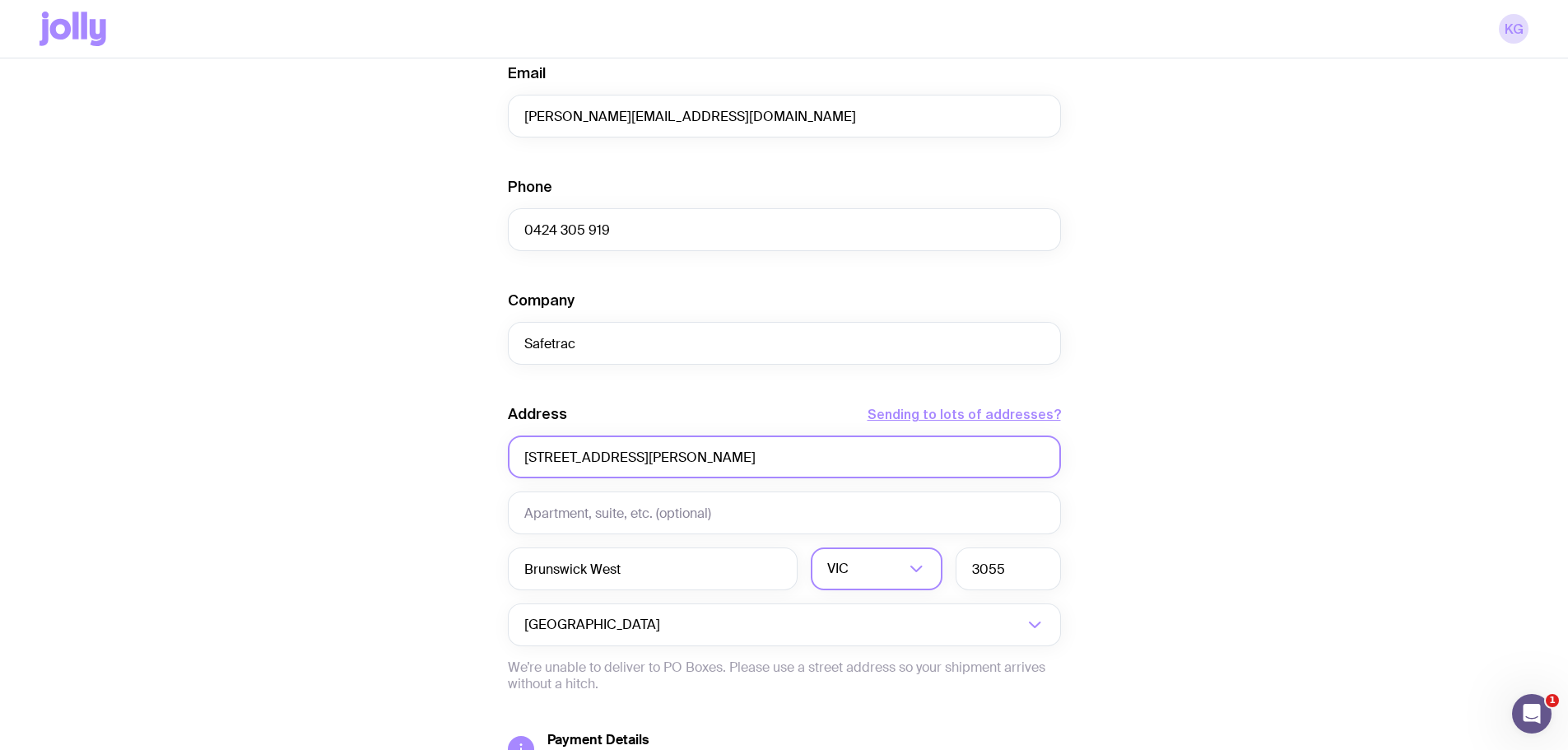
scroll to position [741, 0]
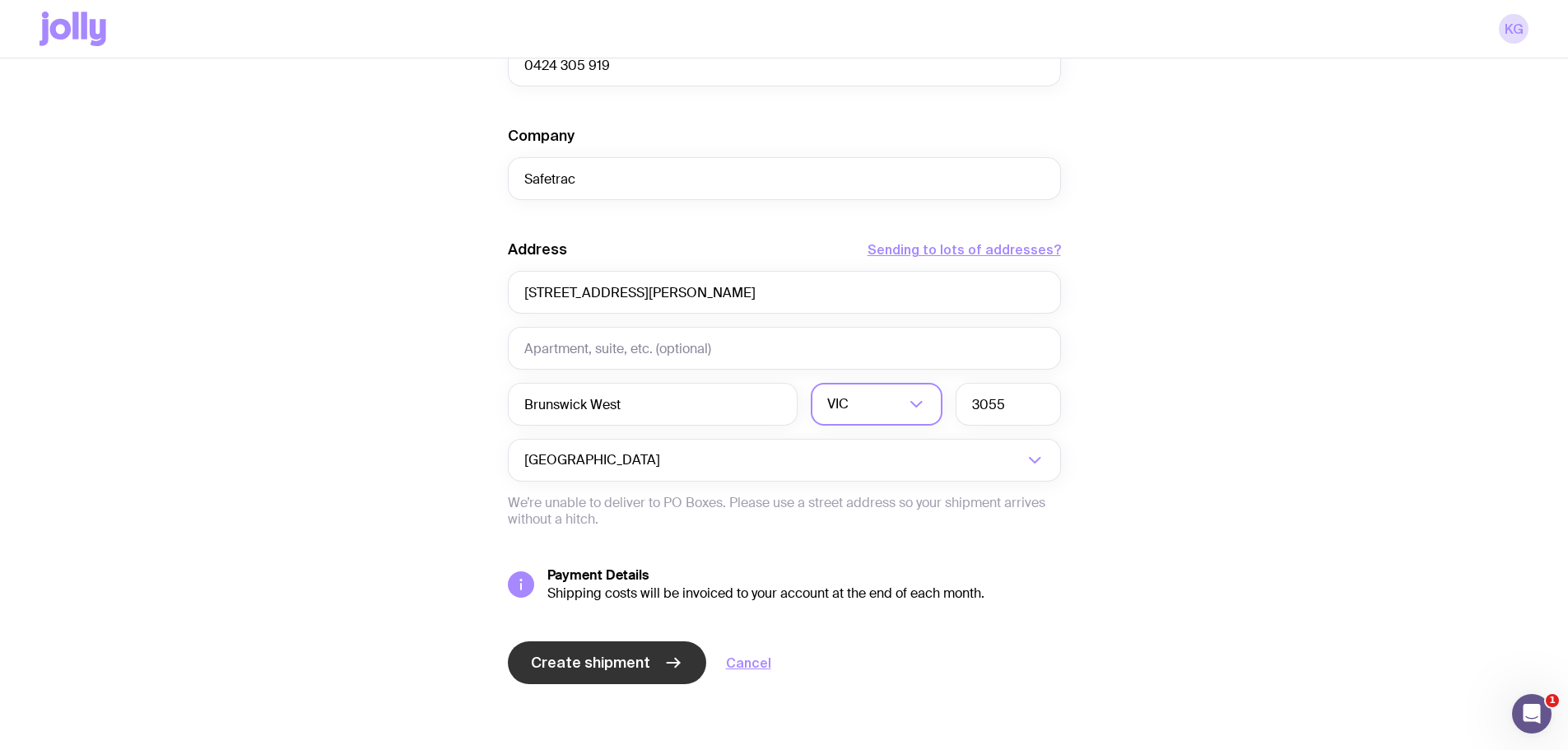
click at [606, 663] on span "Create shipment" at bounding box center [590, 662] width 119 height 20
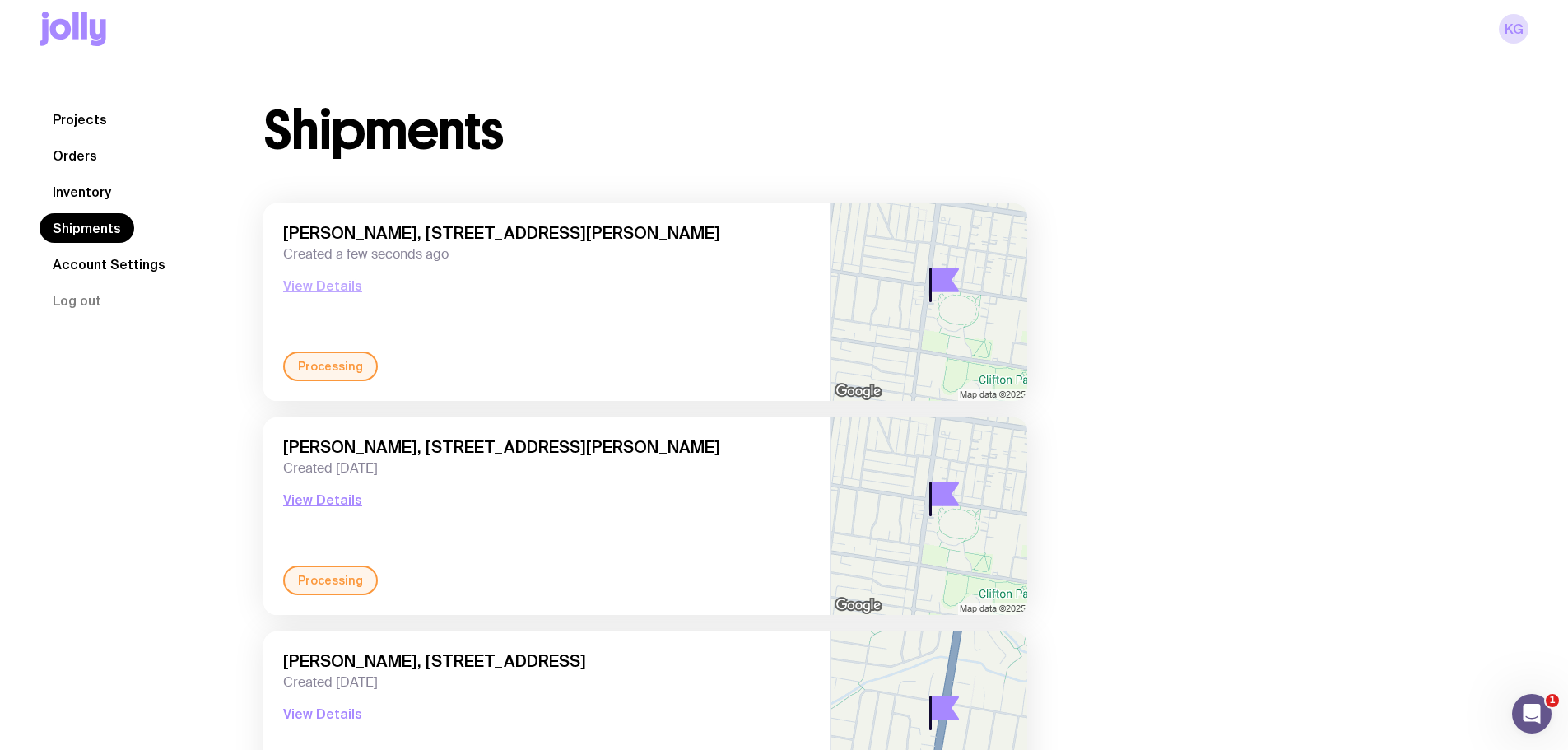
click at [335, 284] on button "View Details" at bounding box center [322, 285] width 79 height 20
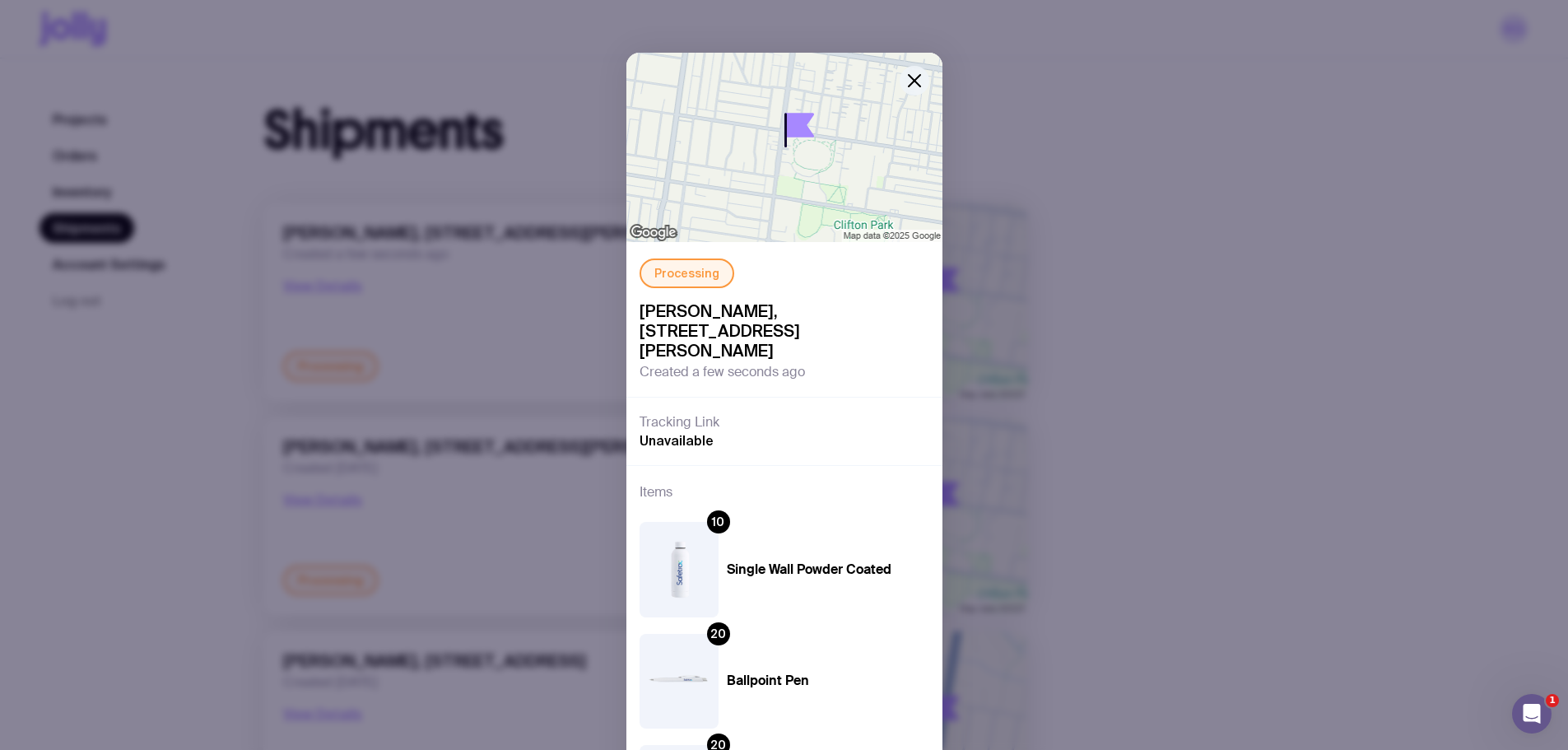
click at [909, 82] on icon "button" at bounding box center [915, 81] width 12 height 12
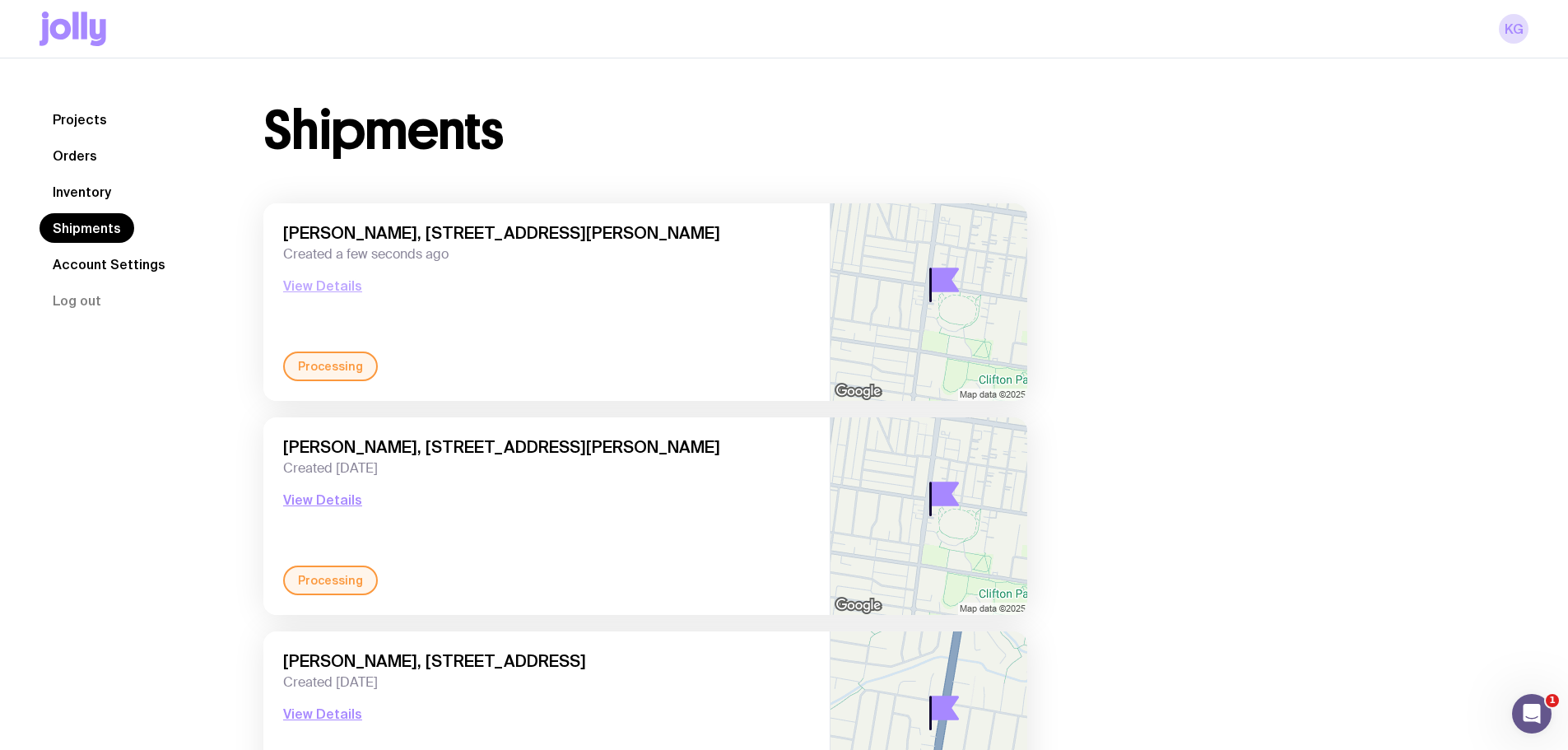
click at [343, 284] on button "View Details" at bounding box center [322, 285] width 79 height 20
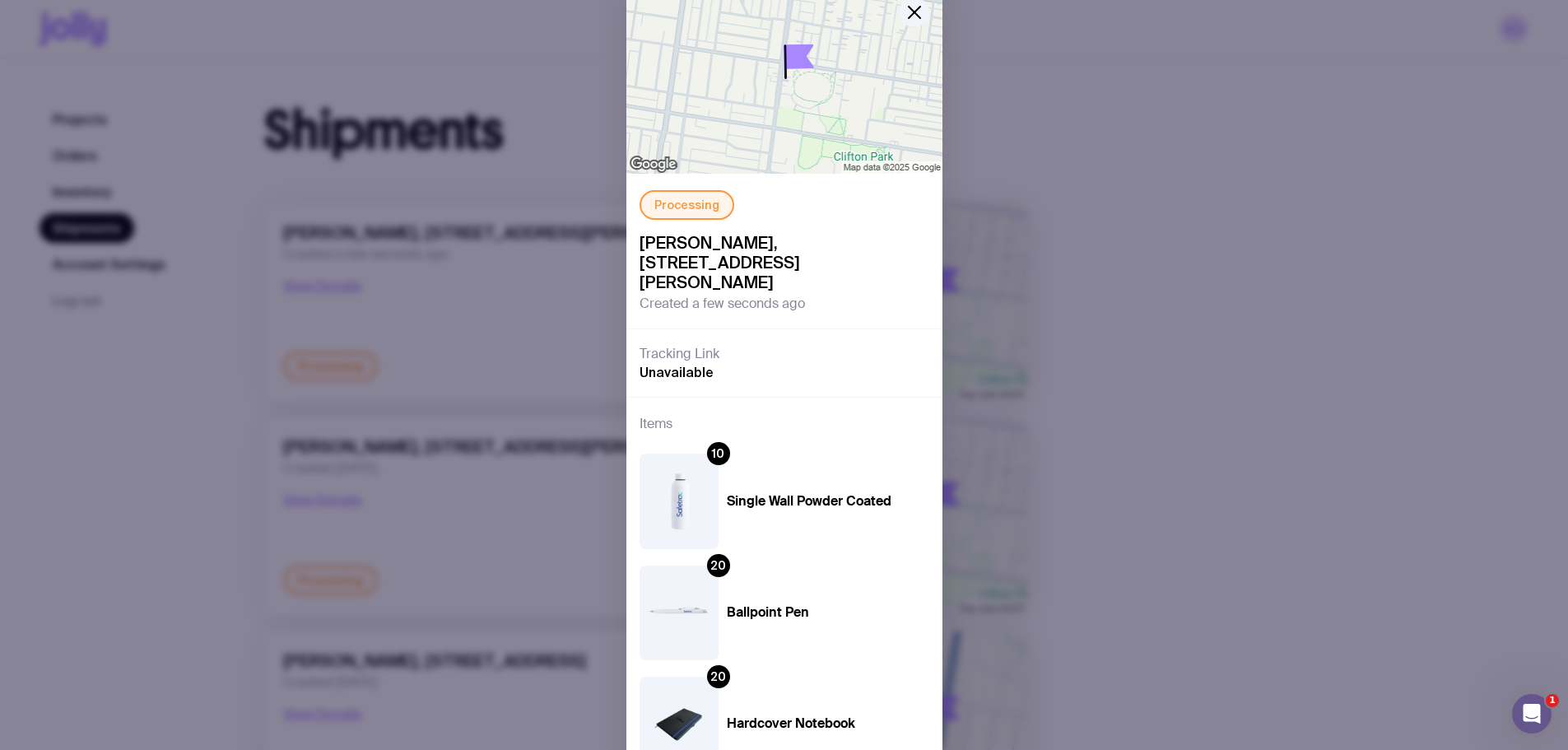
scroll to position [155, 0]
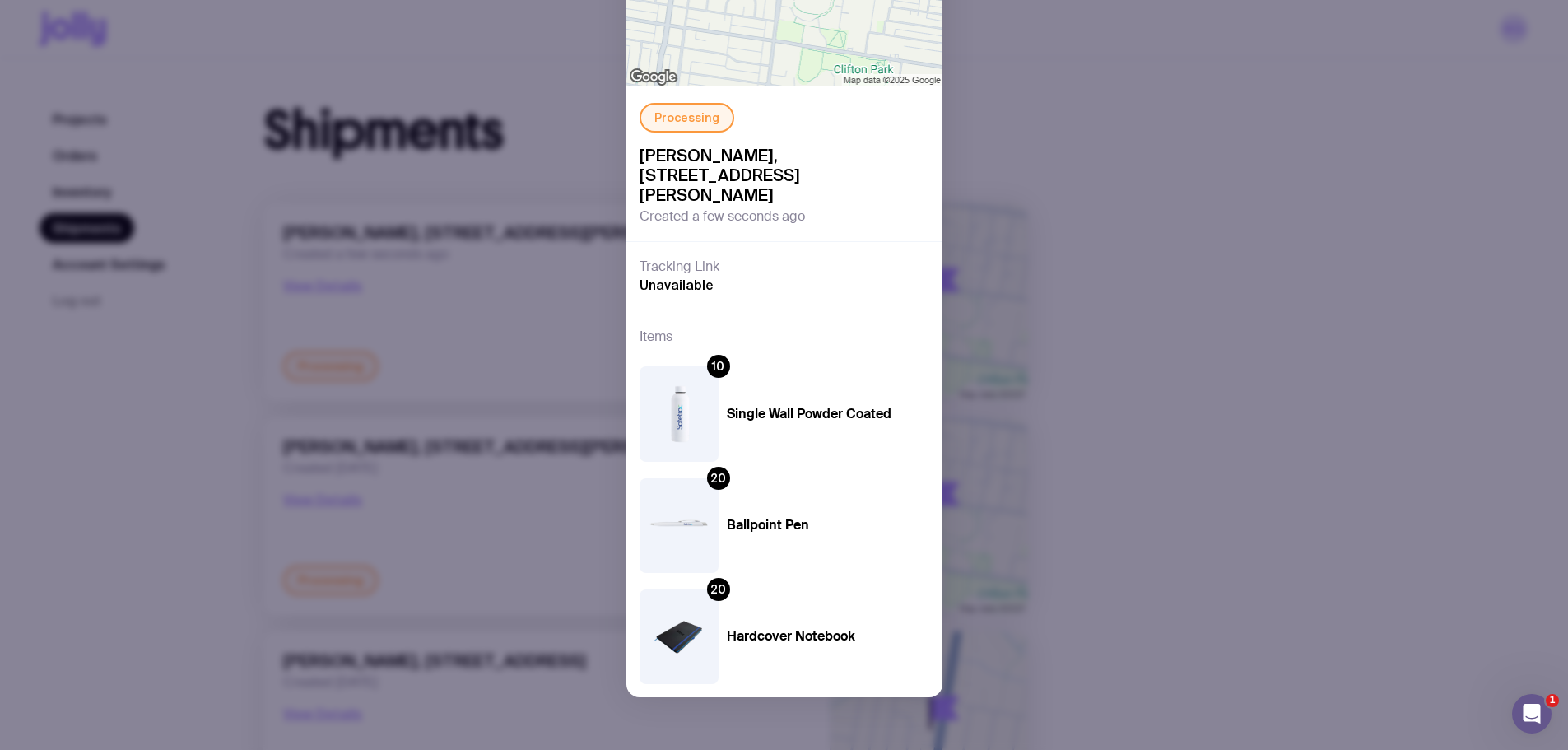
click at [1253, 309] on div "Processing Anita Heleta, Unit 1 / 88 Pearson Street, Brunswick West 3055 VIC, A…" at bounding box center [784, 375] width 1568 height 750
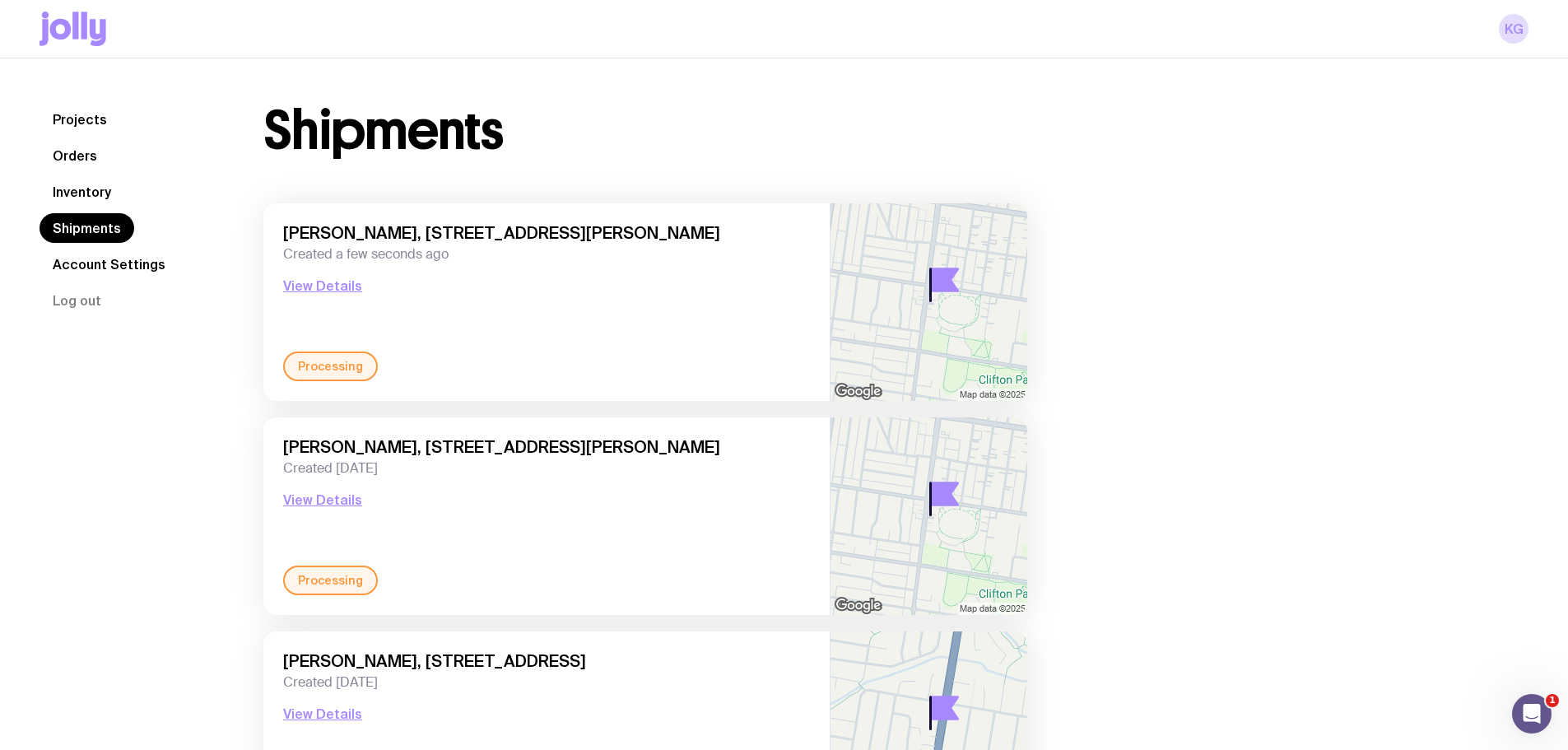
click at [1315, 379] on div "Shipments Anita Heleta, Unit 1 / 88 Pearson Street, Brunswick West 3055 VIC, Au…" at bounding box center [876, 581] width 1305 height 954
